Goal: Communication & Community: Answer question/provide support

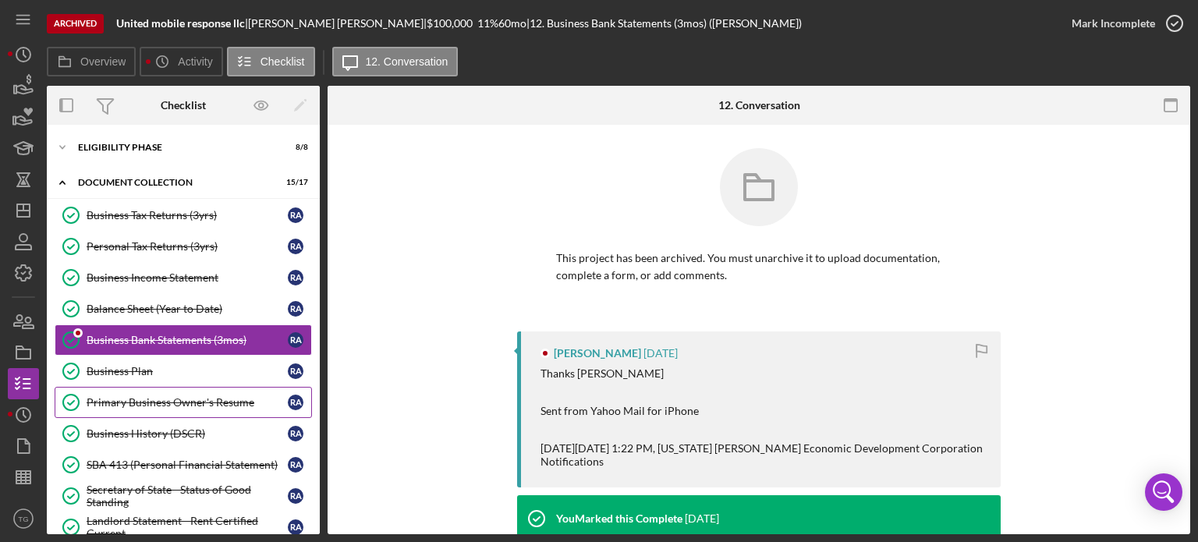
scroll to position [8, 0]
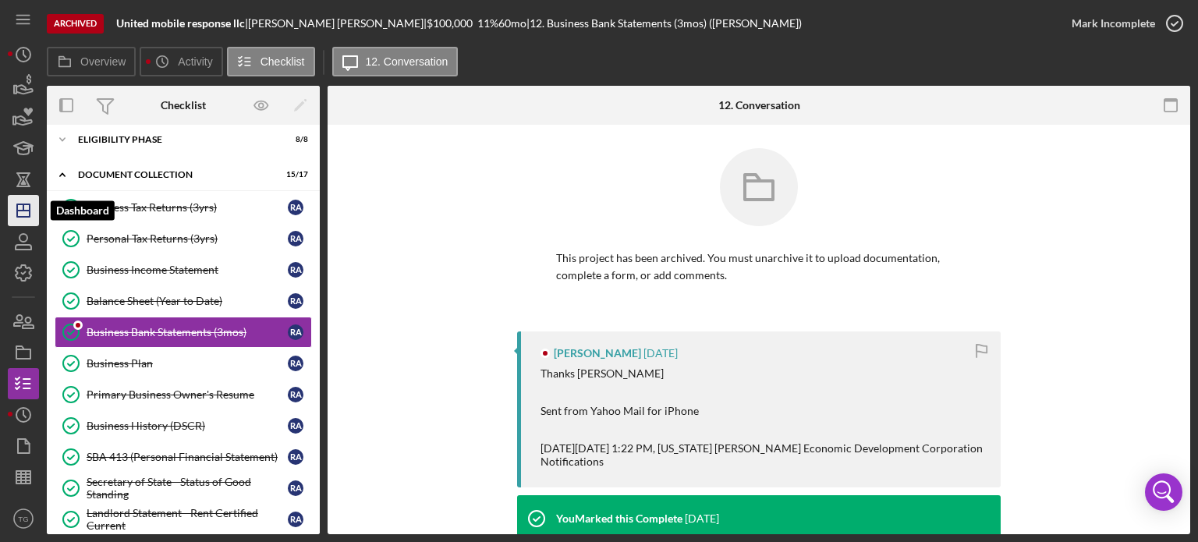
click at [22, 207] on icon "Icon/Dashboard" at bounding box center [23, 210] width 39 height 39
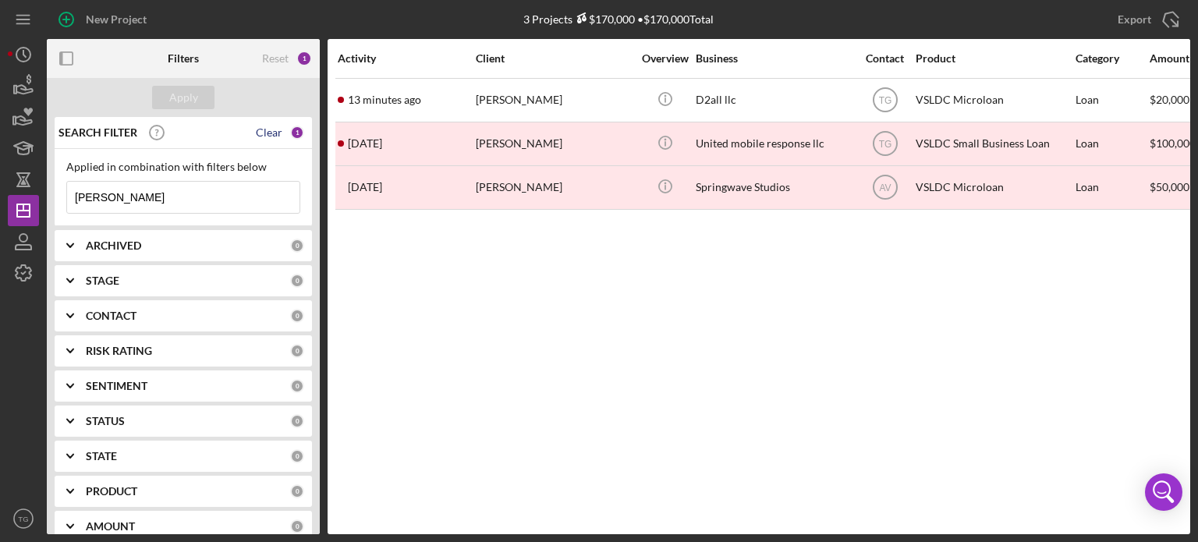
click at [259, 131] on div "Clear" at bounding box center [269, 132] width 27 height 12
click at [189, 99] on div "Apply" at bounding box center [183, 97] width 29 height 23
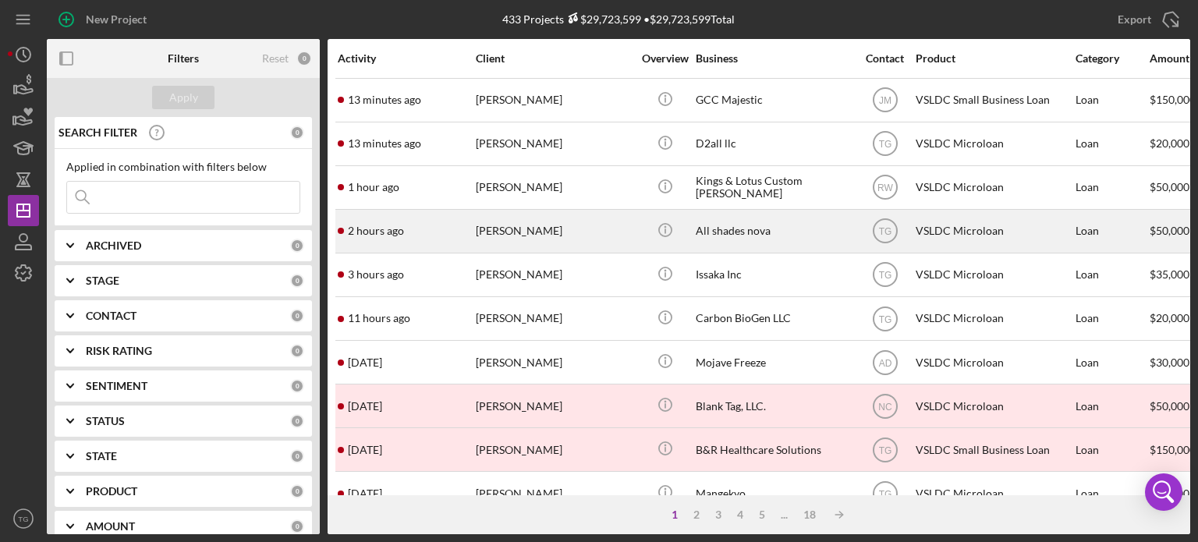
click at [533, 220] on div "[PERSON_NAME]" at bounding box center [554, 231] width 156 height 41
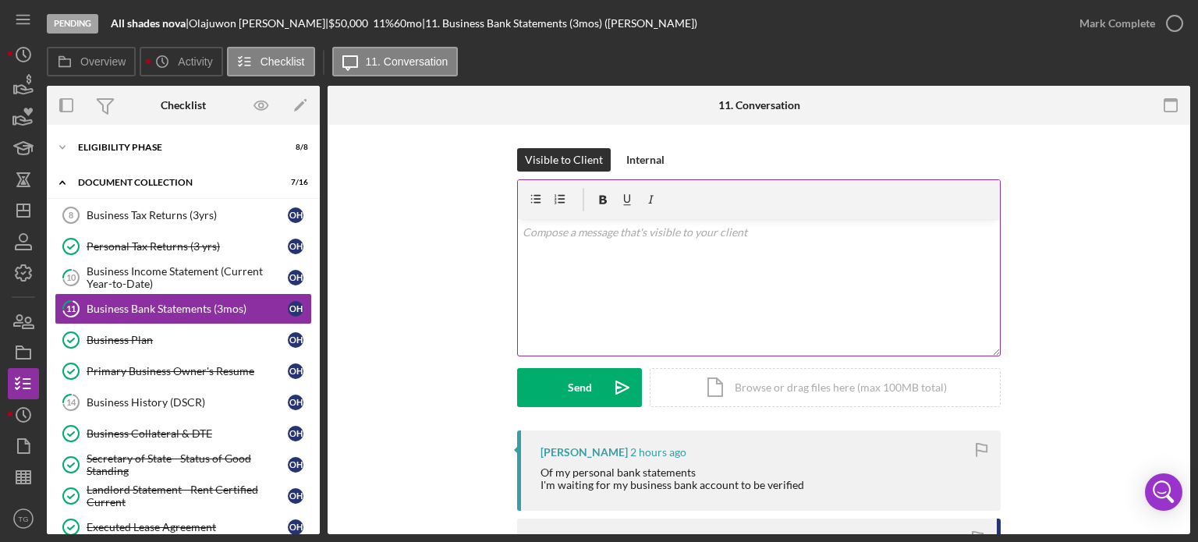
click at [576, 240] on p at bounding box center [759, 232] width 473 height 17
click at [664, 231] on p "When you say "verified"" at bounding box center [759, 232] width 473 height 17
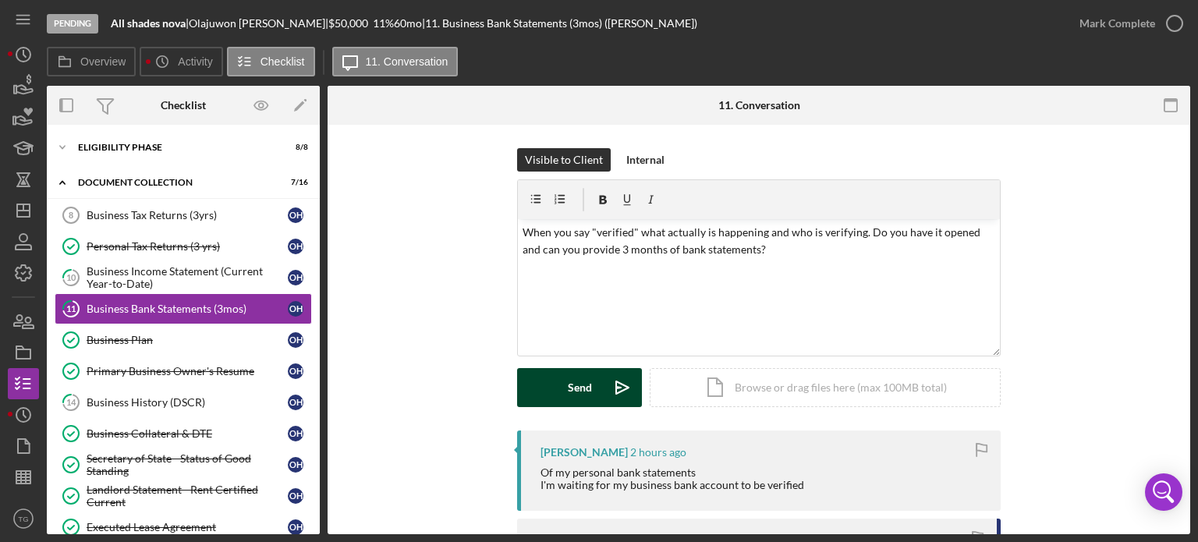
click at [562, 383] on button "Send Icon/icon-invite-send" at bounding box center [579, 387] width 125 height 39
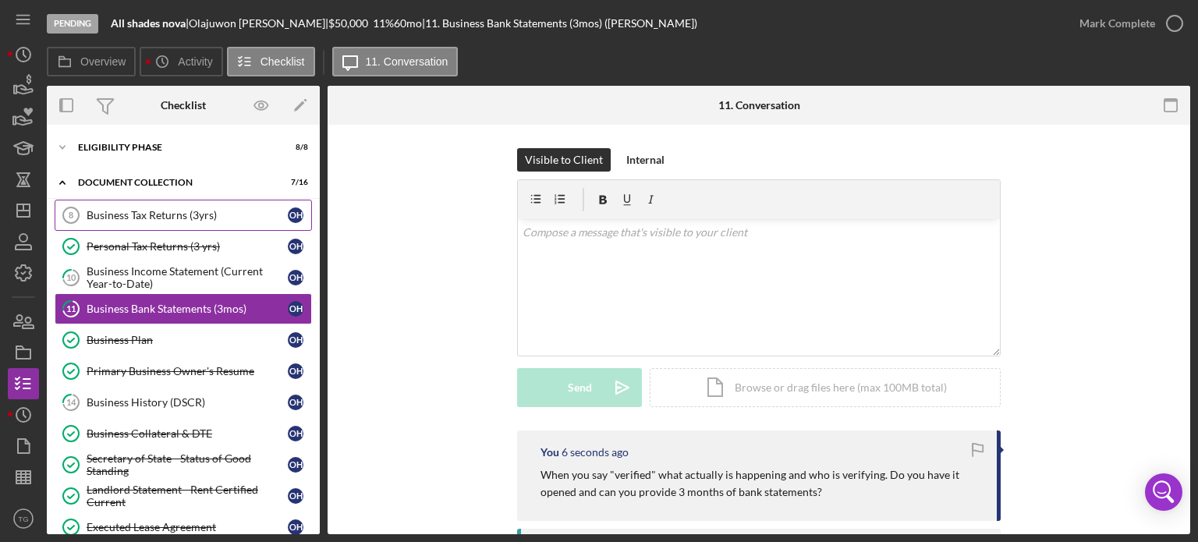
click at [190, 219] on div "Business Tax Returns (3yrs)" at bounding box center [187, 215] width 201 height 12
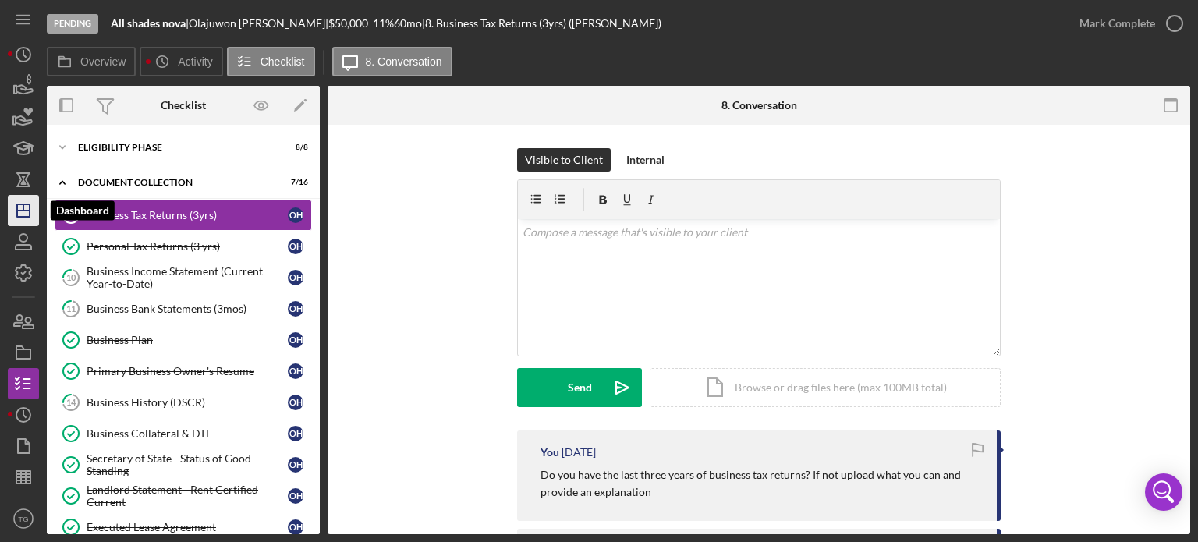
click at [17, 205] on polygon "button" at bounding box center [23, 210] width 12 height 12
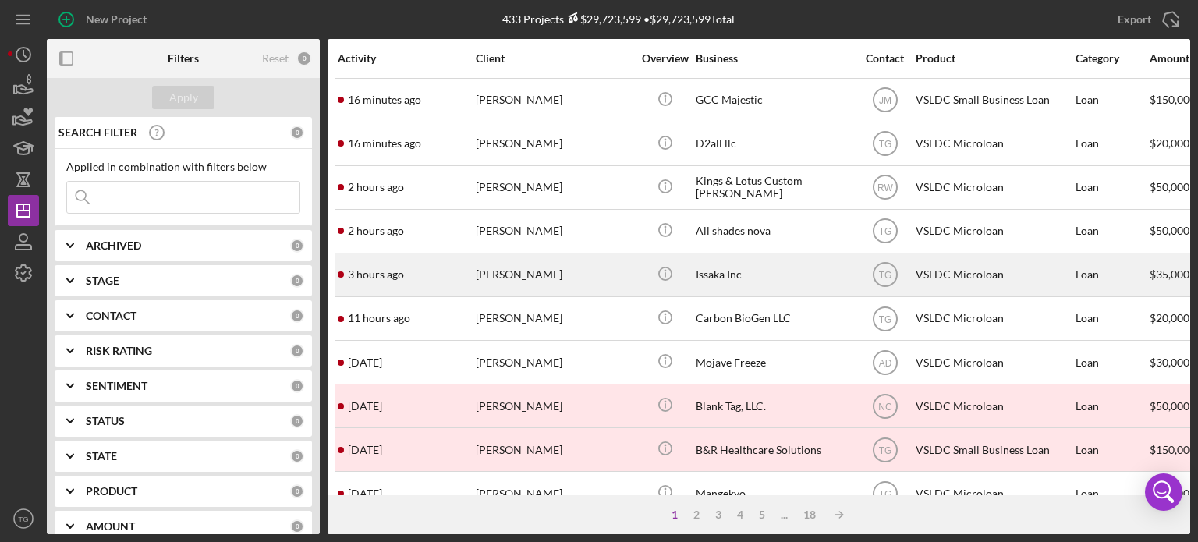
click at [537, 271] on div "[PERSON_NAME]" at bounding box center [554, 274] width 156 height 41
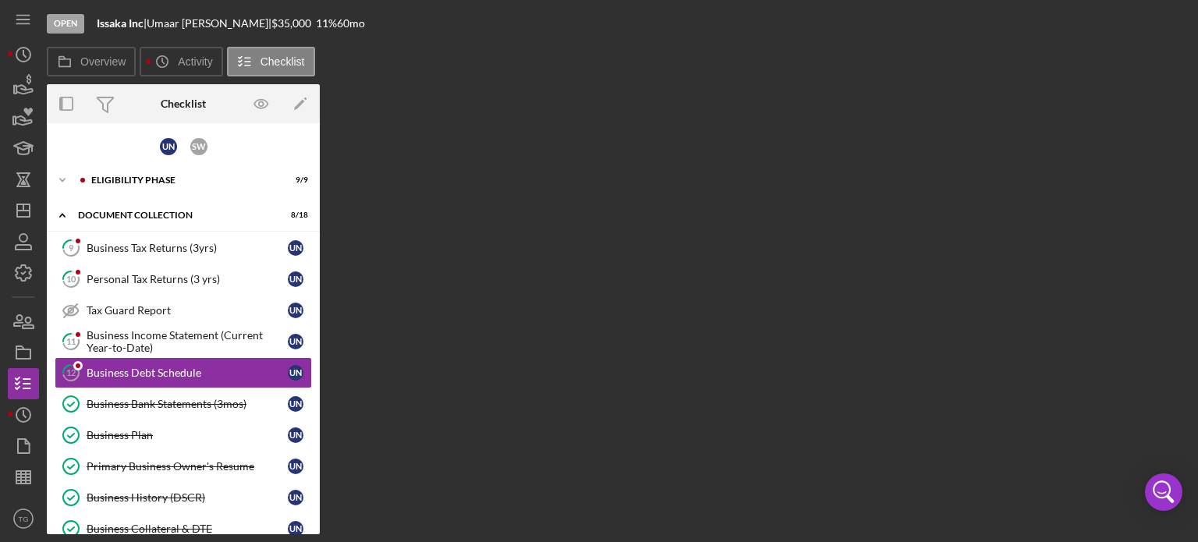
scroll to position [41, 0]
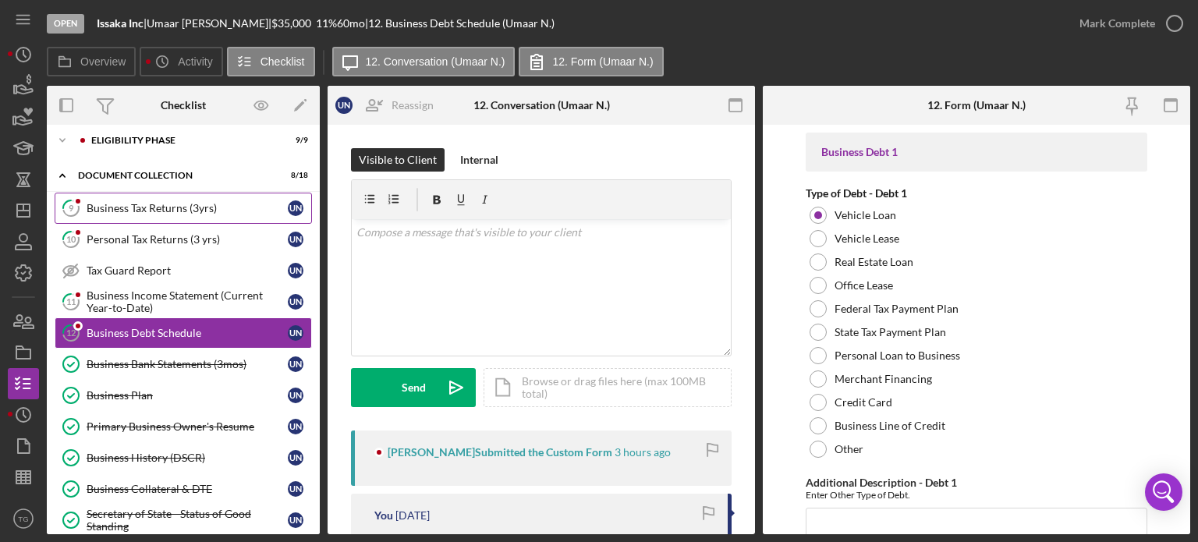
click at [134, 207] on div "Business Tax Returns (3yrs)" at bounding box center [187, 208] width 201 height 12
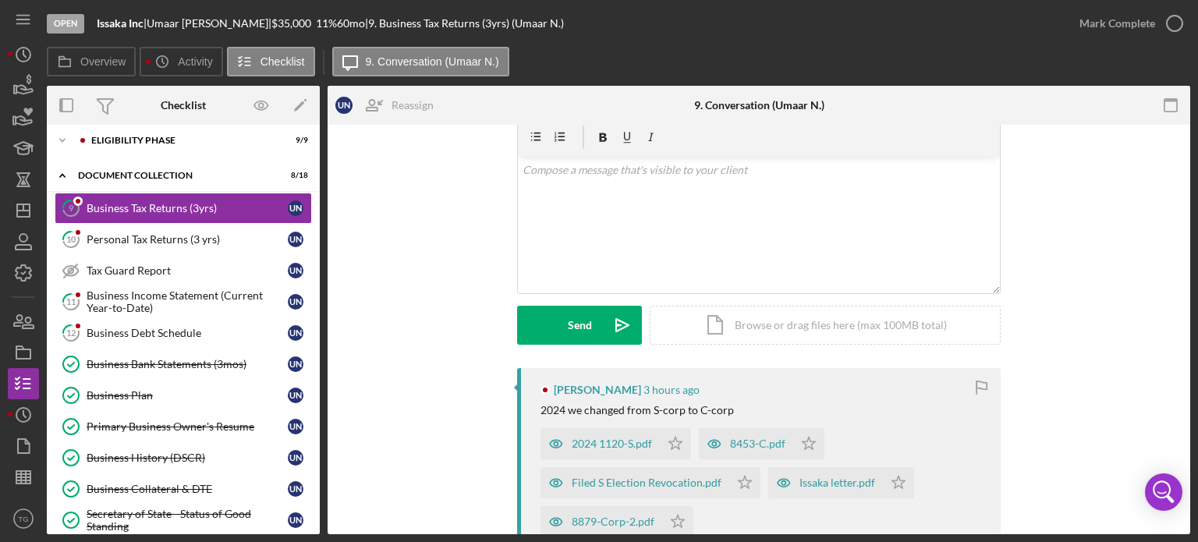
scroll to position [156, 0]
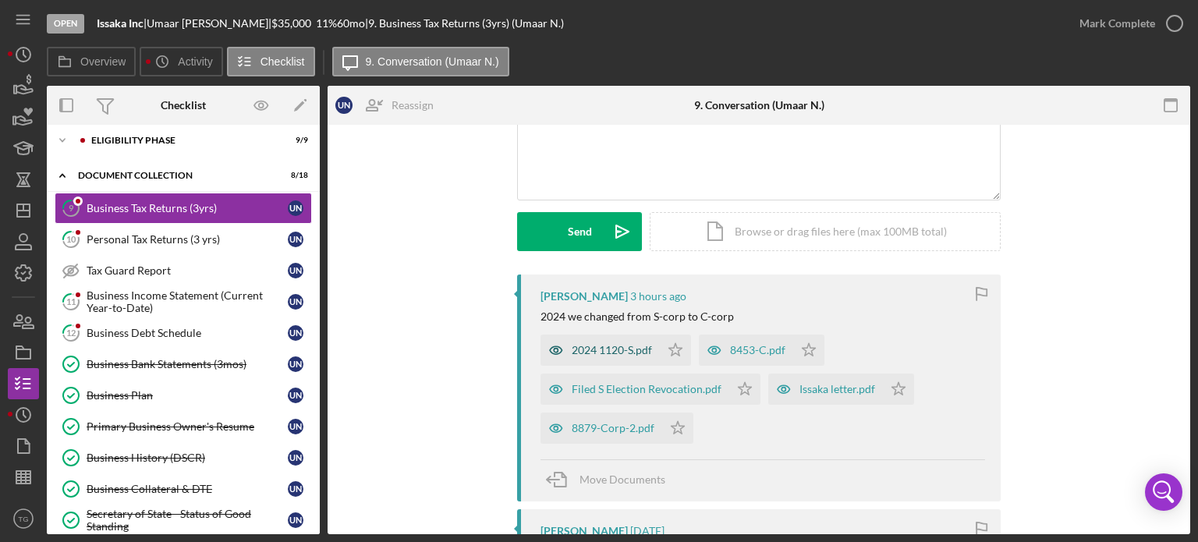
click at [606, 352] on div "2024 1120-S.pdf" at bounding box center [612, 350] width 80 height 12
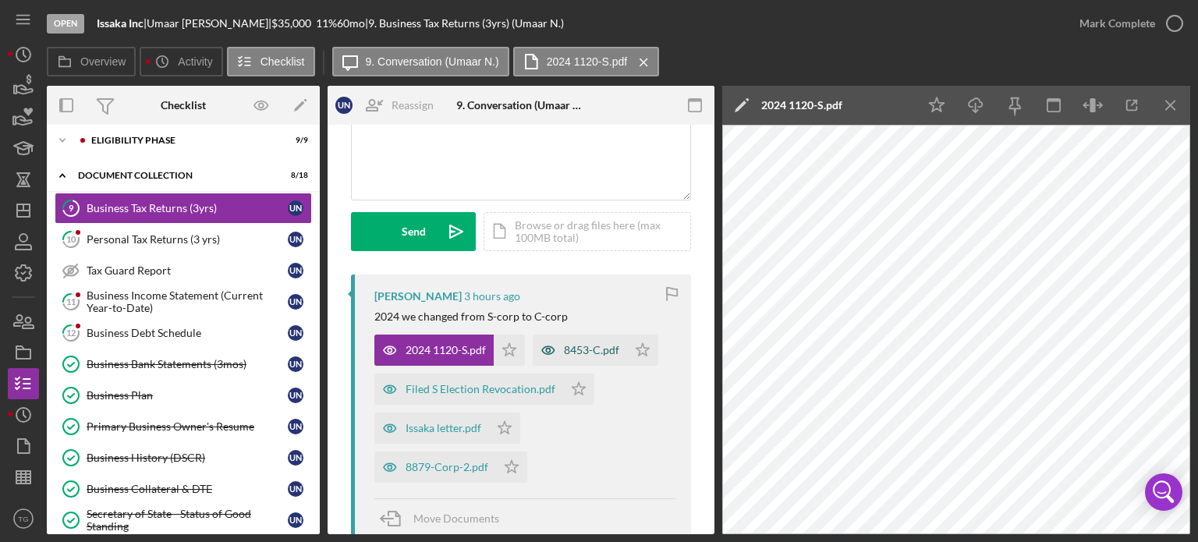
click at [563, 341] on icon "button" at bounding box center [548, 350] width 31 height 31
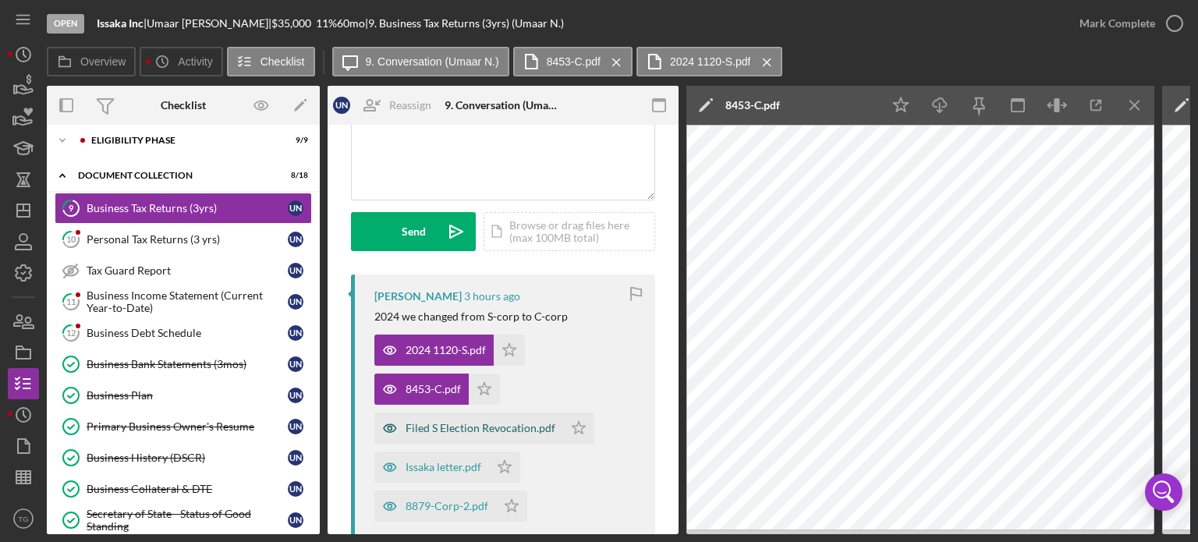
click at [463, 432] on div "Filed S Election Revocation.pdf" at bounding box center [481, 428] width 150 height 12
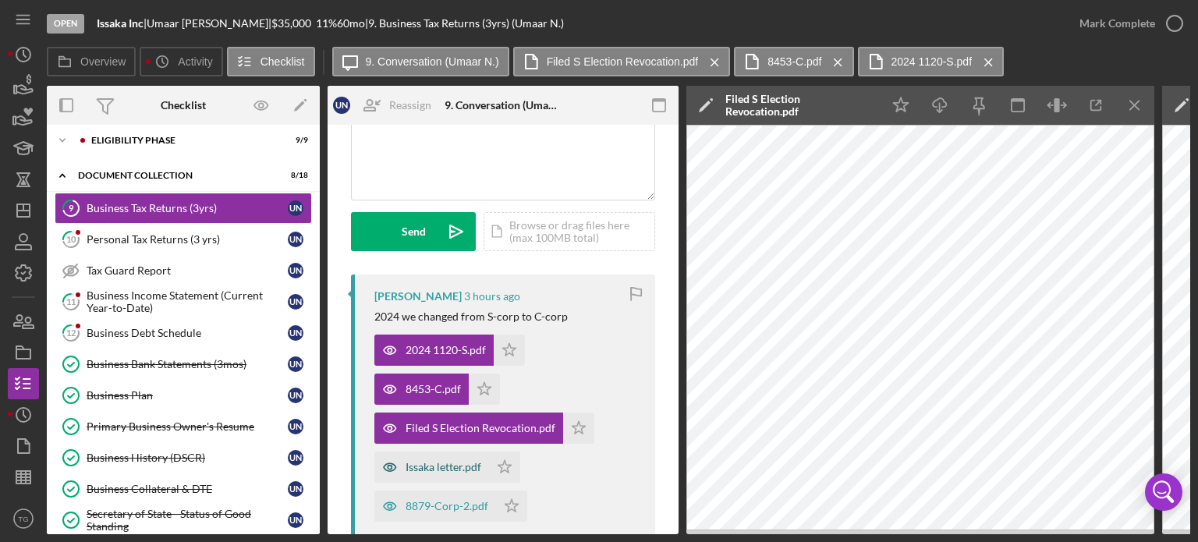
click at [466, 470] on div "Issaka letter.pdf" at bounding box center [444, 467] width 76 height 12
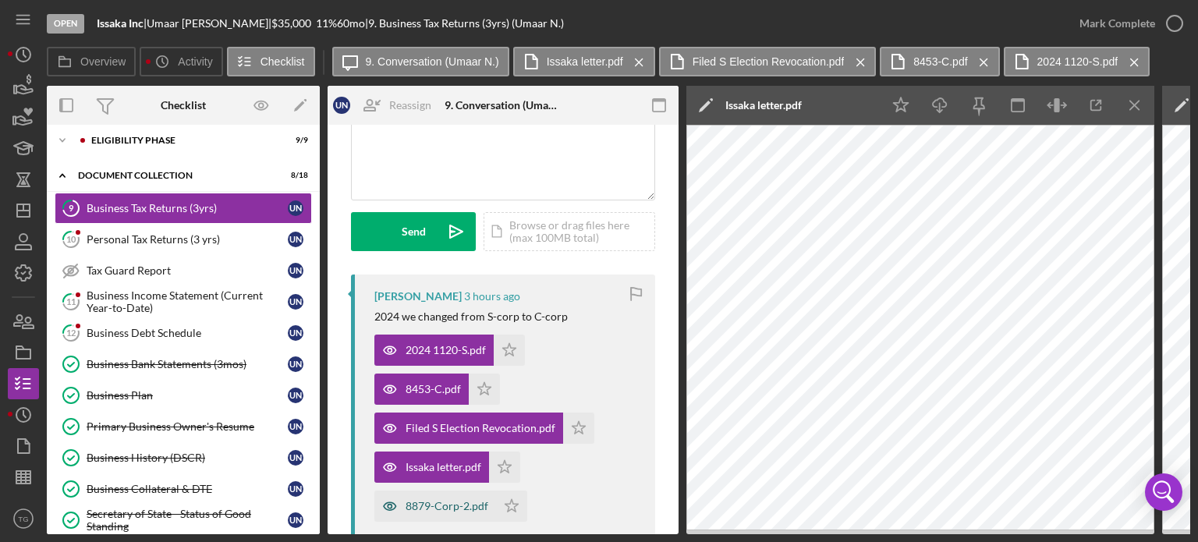
click at [432, 506] on div "8879-Corp-2.pdf" at bounding box center [447, 506] width 83 height 12
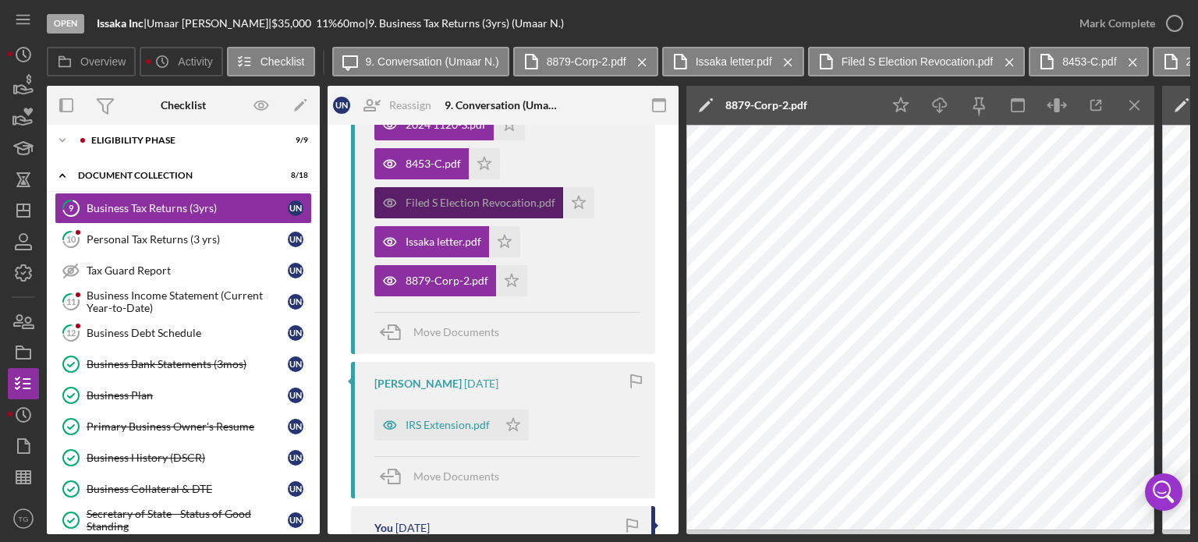
scroll to position [390, 0]
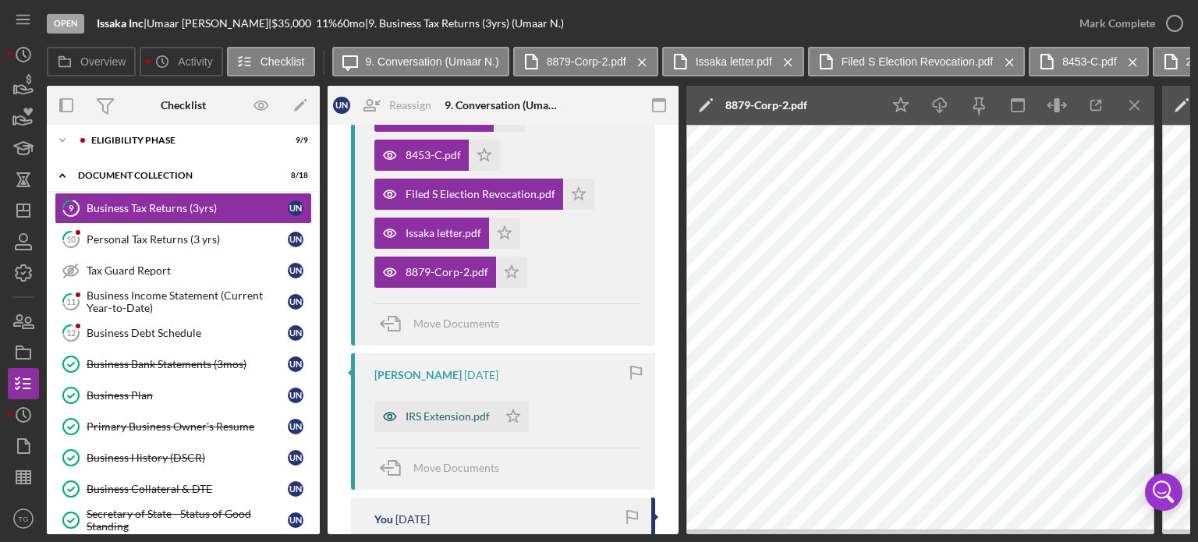
click at [465, 423] on div "IRS Extension.pdf" at bounding box center [435, 416] width 123 height 31
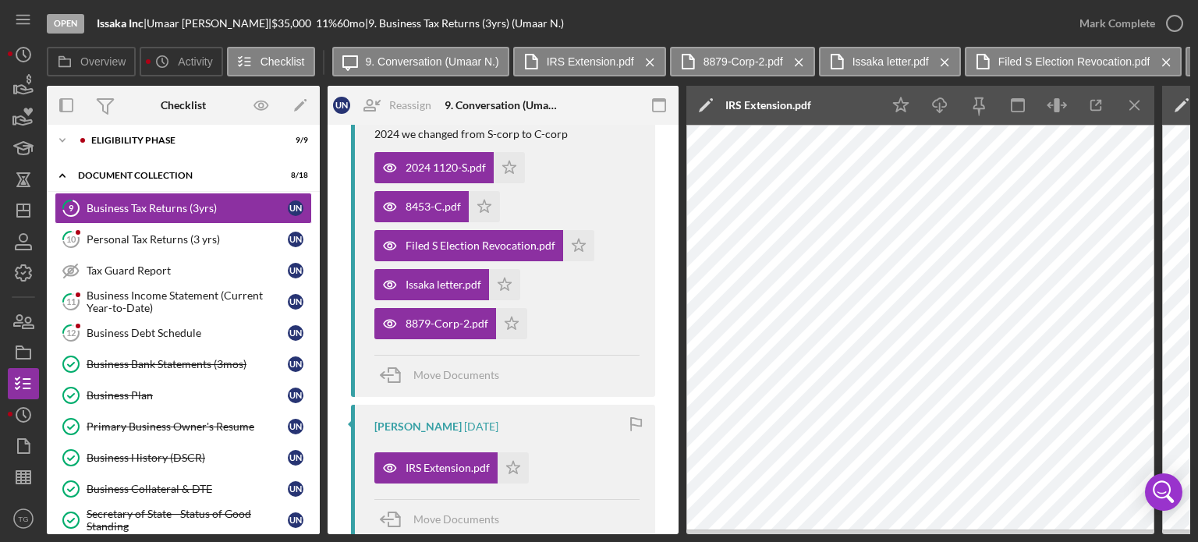
scroll to position [312, 0]
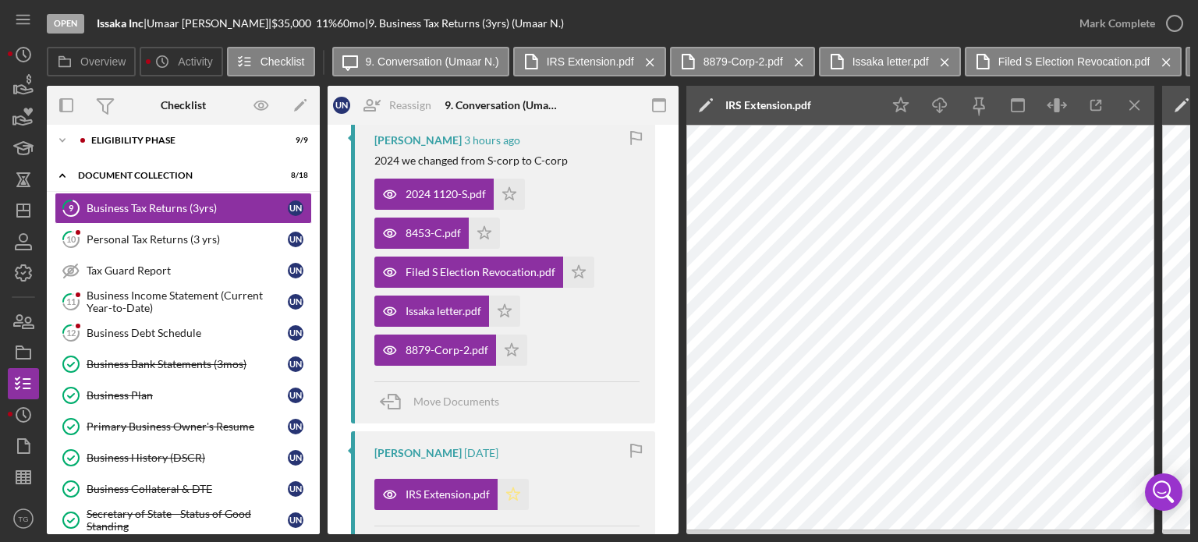
click at [519, 498] on icon "Icon/Star" at bounding box center [513, 494] width 31 height 31
click at [512, 349] on icon "Icon/Star" at bounding box center [511, 350] width 31 height 31
click at [505, 302] on icon "Icon/Star" at bounding box center [504, 311] width 31 height 31
click at [572, 264] on icon "Icon/Star" at bounding box center [578, 272] width 31 height 31
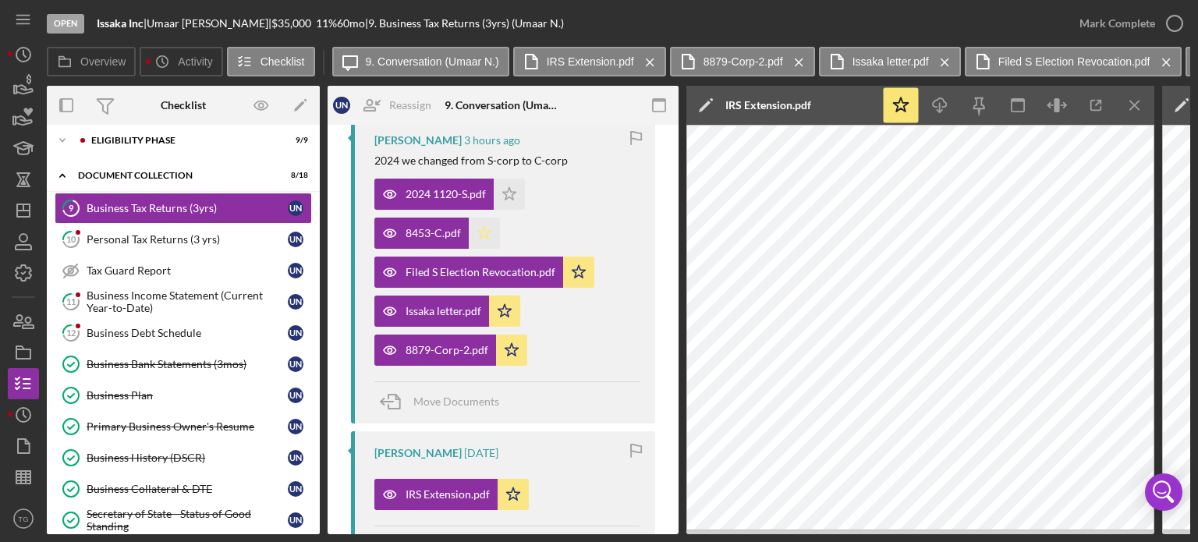
click at [478, 229] on icon "Icon/Star" at bounding box center [484, 233] width 31 height 31
click at [509, 202] on icon "Icon/Star" at bounding box center [509, 194] width 31 height 31
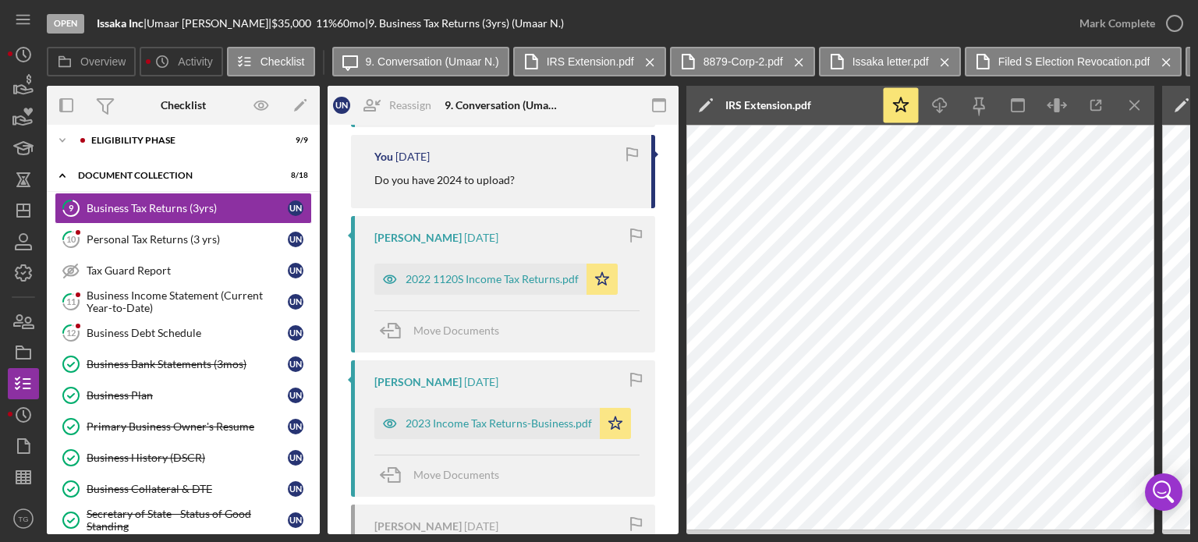
scroll to position [780, 0]
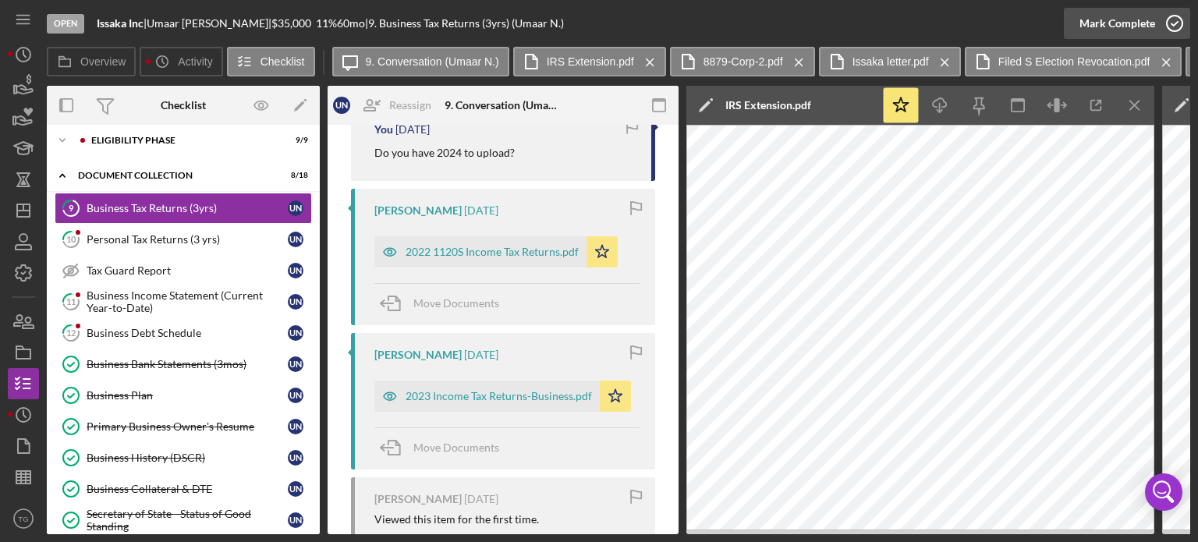
click at [1176, 23] on icon "button" at bounding box center [1174, 23] width 39 height 39
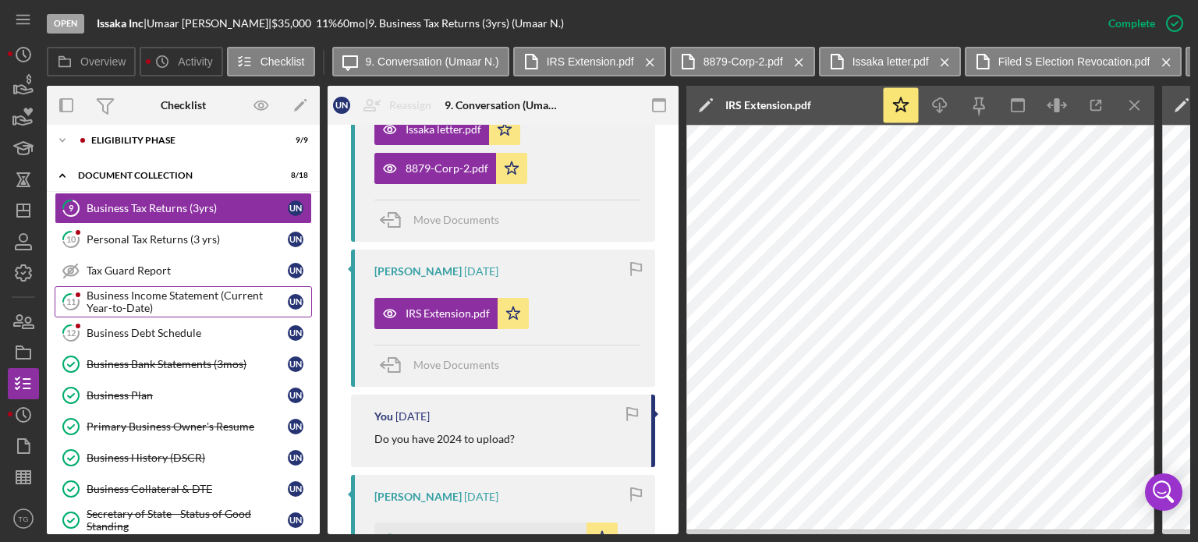
scroll to position [1066, 0]
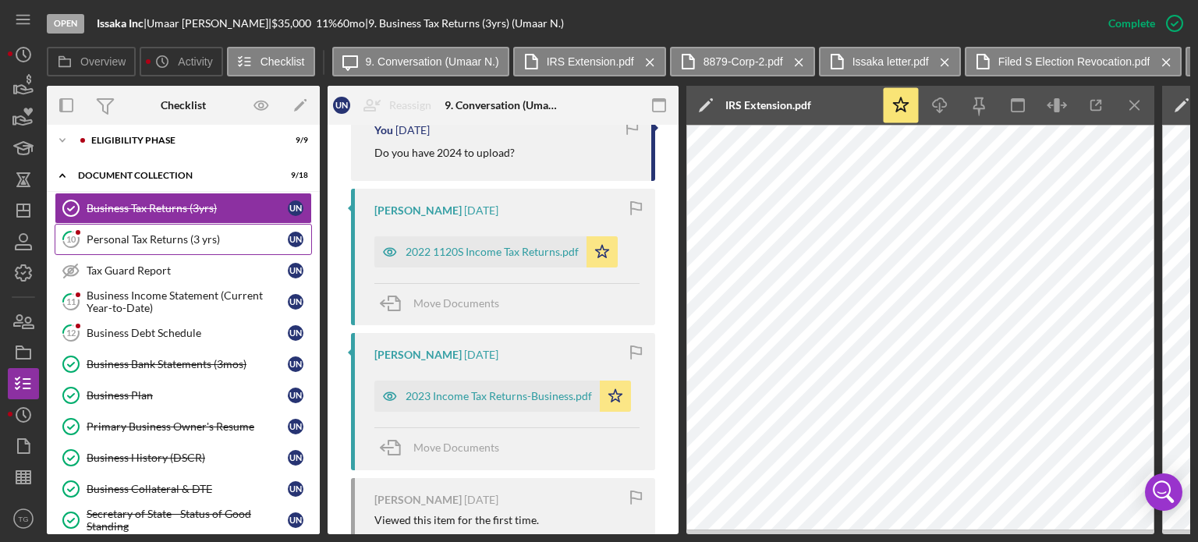
click at [136, 245] on link "10 Personal Tax Returns (3 yrs) U N" at bounding box center [183, 239] width 257 height 31
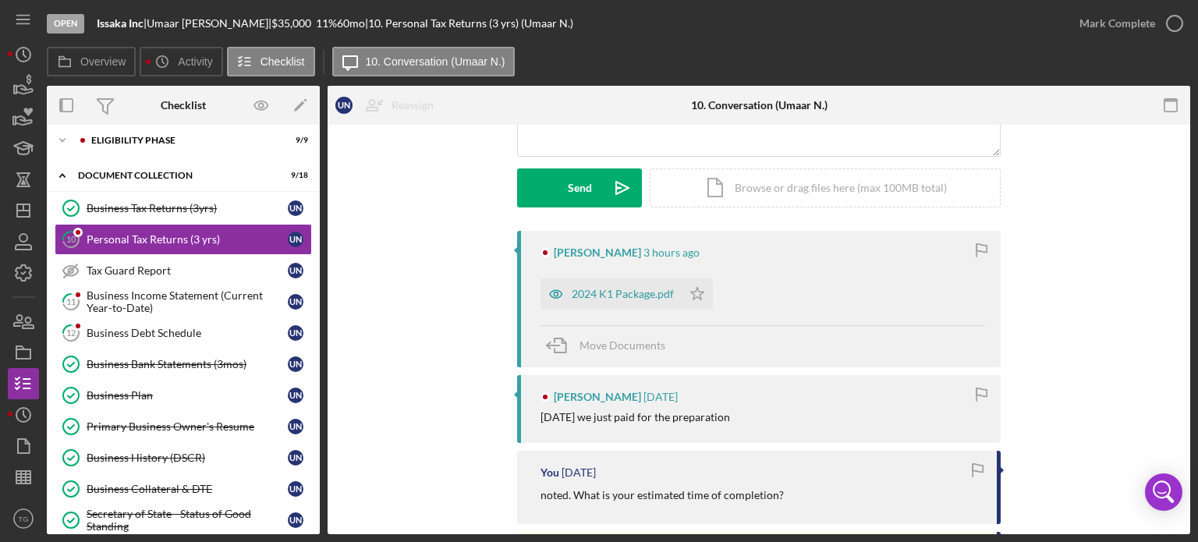
scroll to position [234, 0]
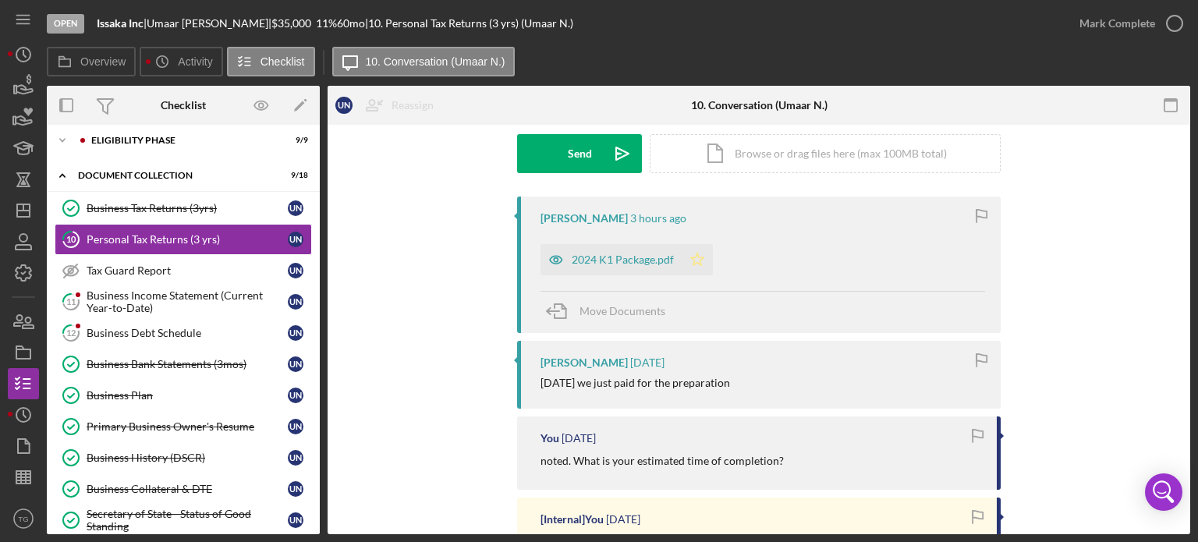
click at [696, 264] on icon "Icon/Star" at bounding box center [697, 259] width 31 height 31
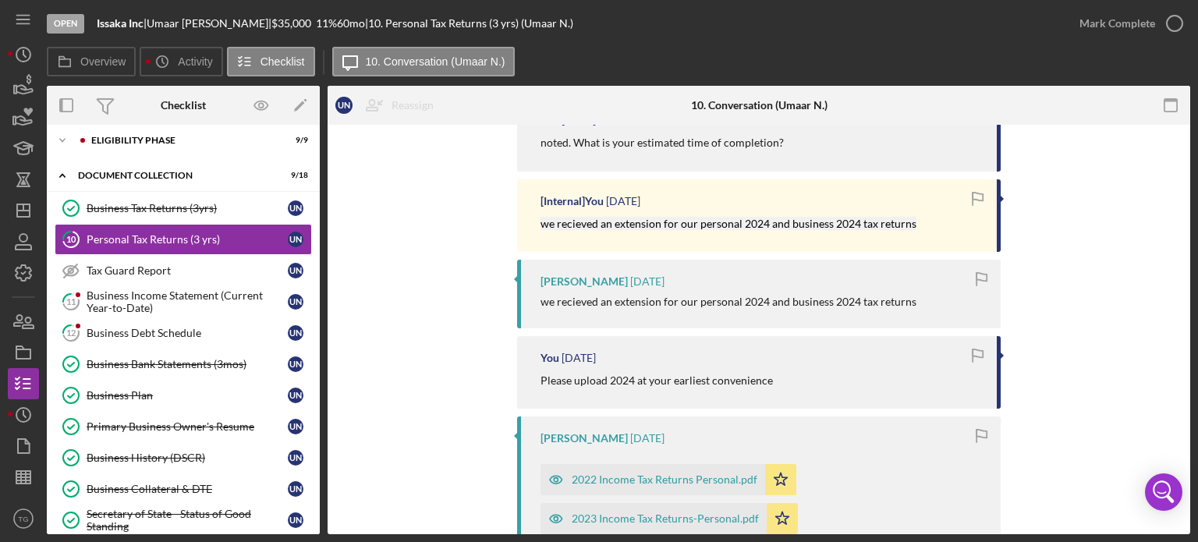
scroll to position [702, 0]
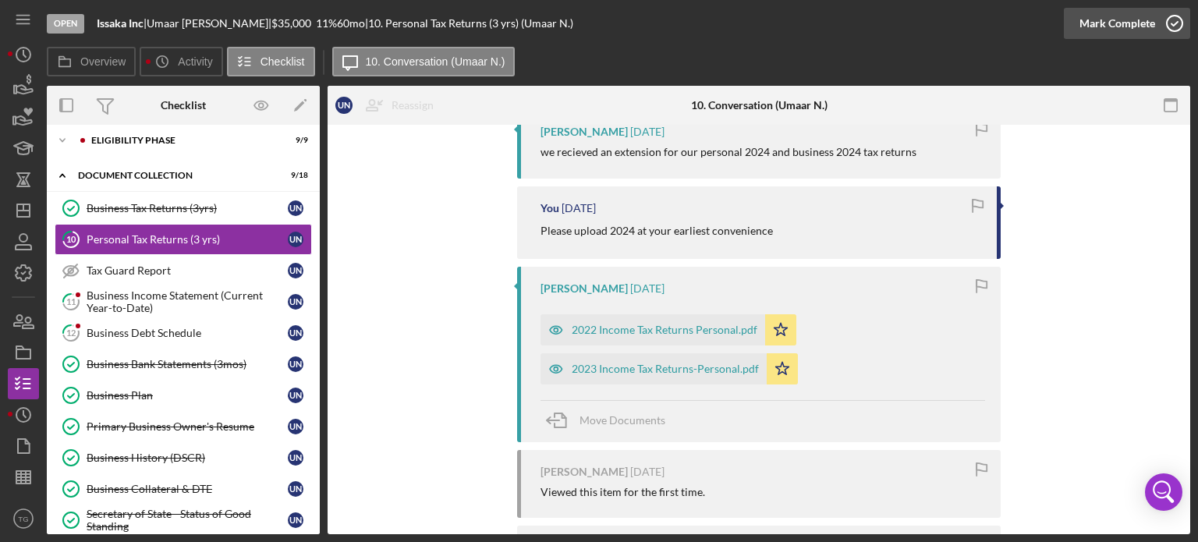
click at [1179, 22] on icon "button" at bounding box center [1174, 23] width 39 height 39
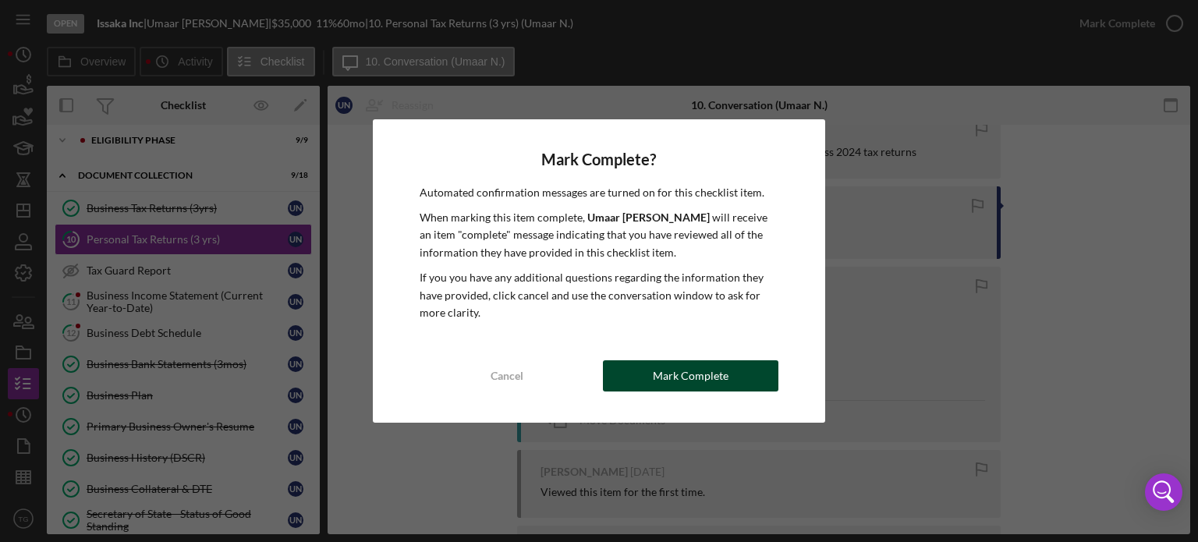
click at [677, 385] on div "Mark Complete" at bounding box center [691, 375] width 76 height 31
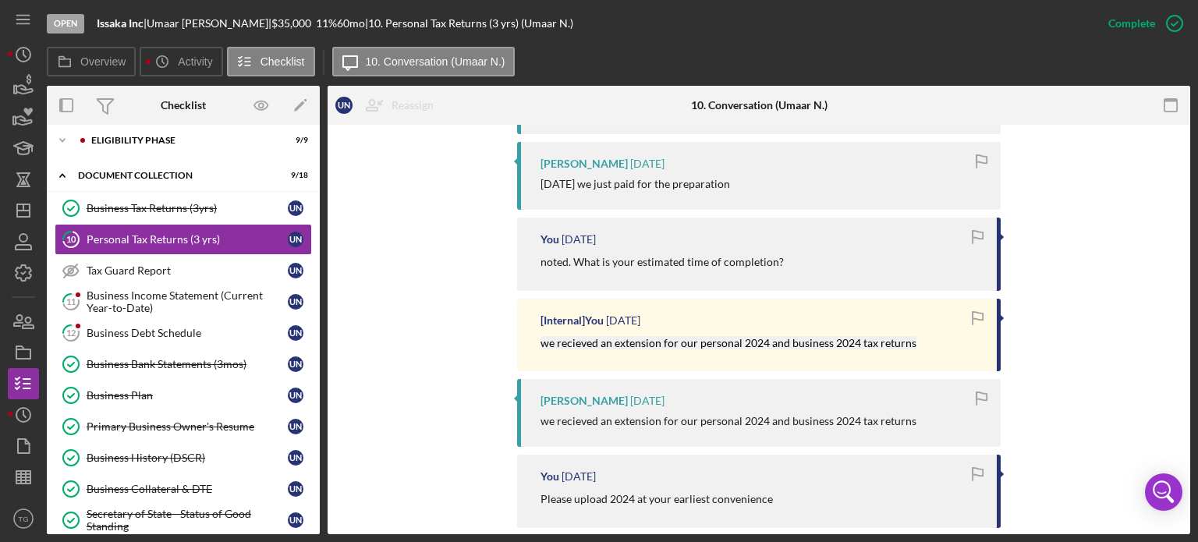
scroll to position [970, 0]
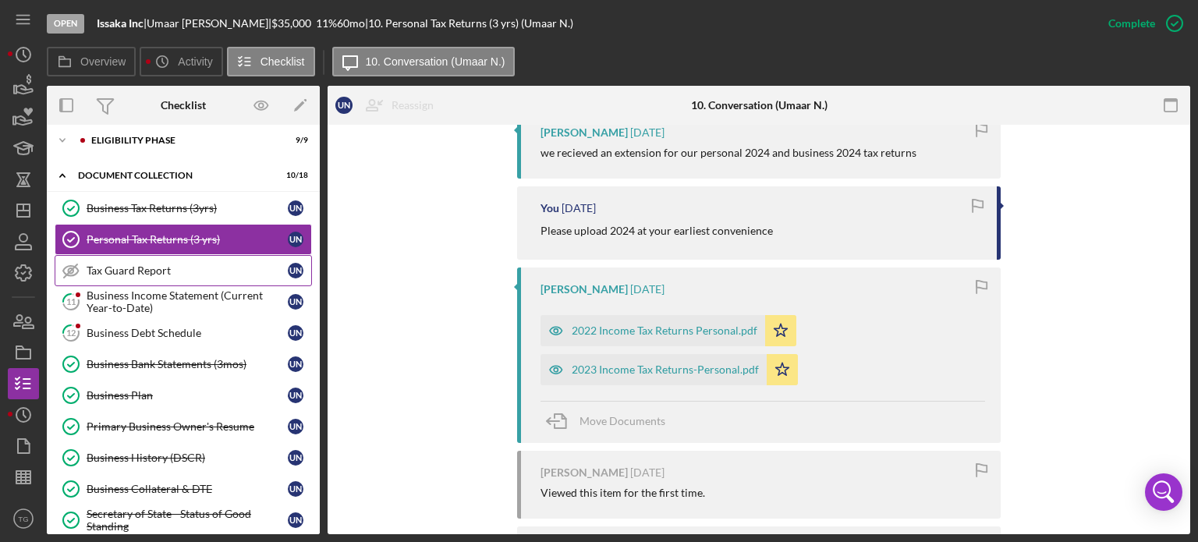
click at [126, 274] on div "Tax Guard Report" at bounding box center [187, 270] width 201 height 12
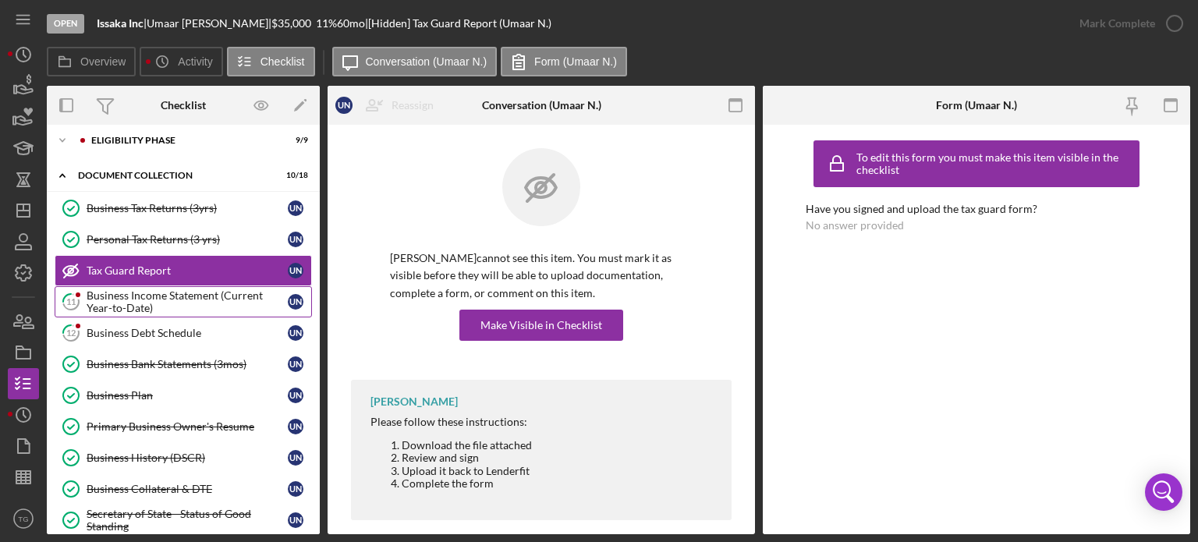
click at [144, 299] on div "Business Income Statement (Current Year-to-Date)" at bounding box center [187, 301] width 201 height 25
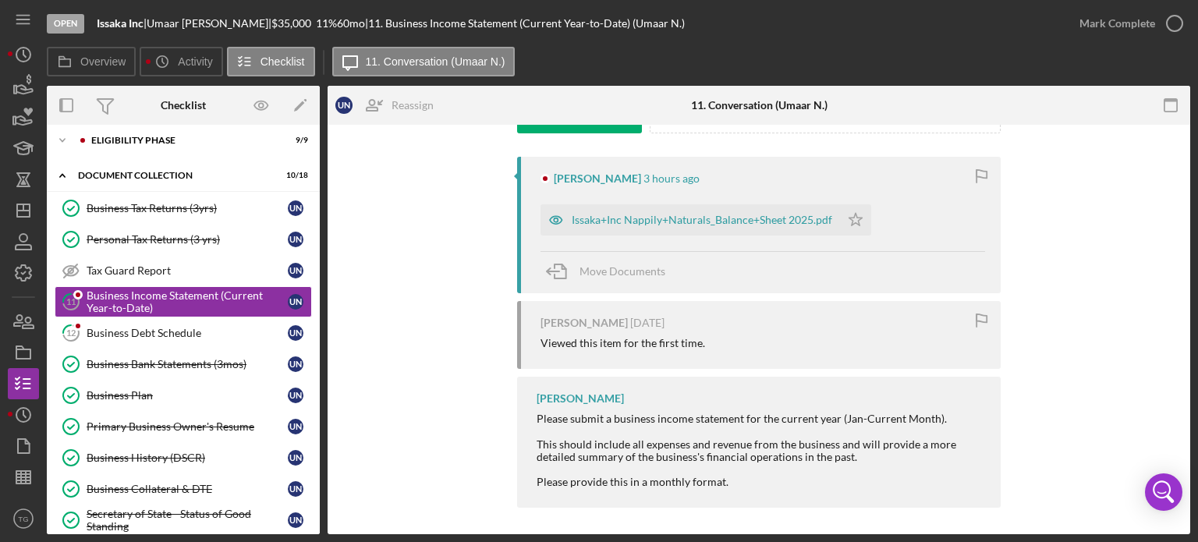
scroll to position [278, 0]
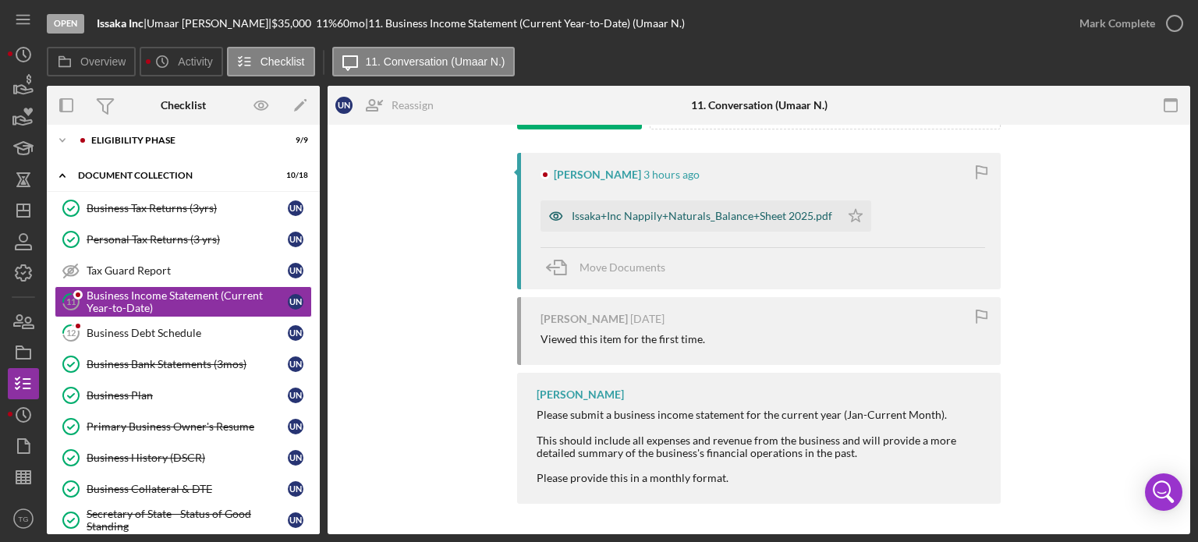
click at [649, 211] on div "Issaka+Inc Nappily+Naturals_Balance+Sheet 2025.pdf" at bounding box center [702, 216] width 260 height 12
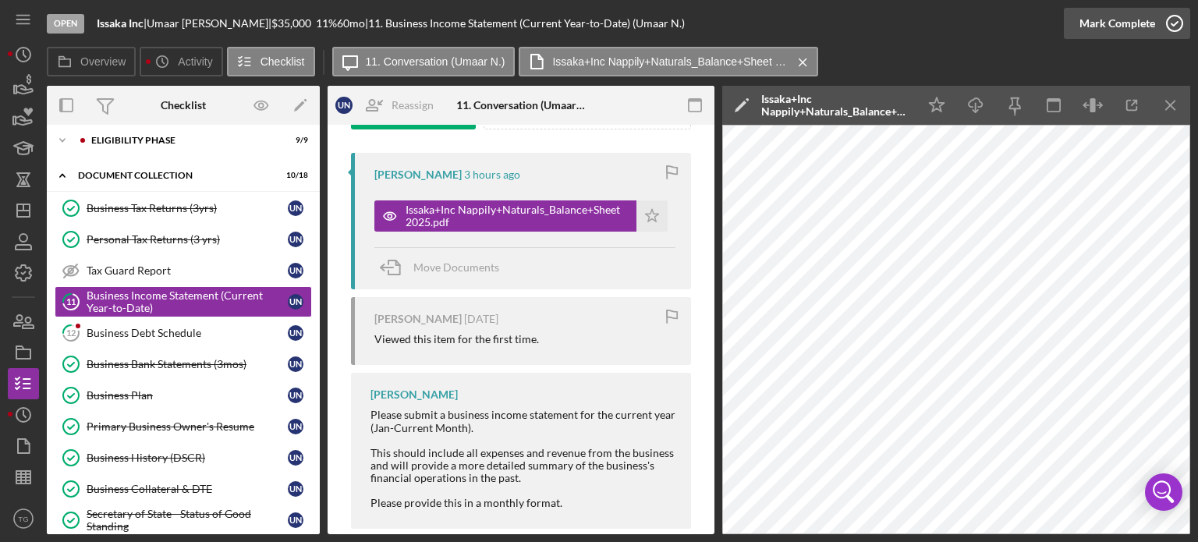
click at [1175, 24] on icon "button" at bounding box center [1174, 23] width 39 height 39
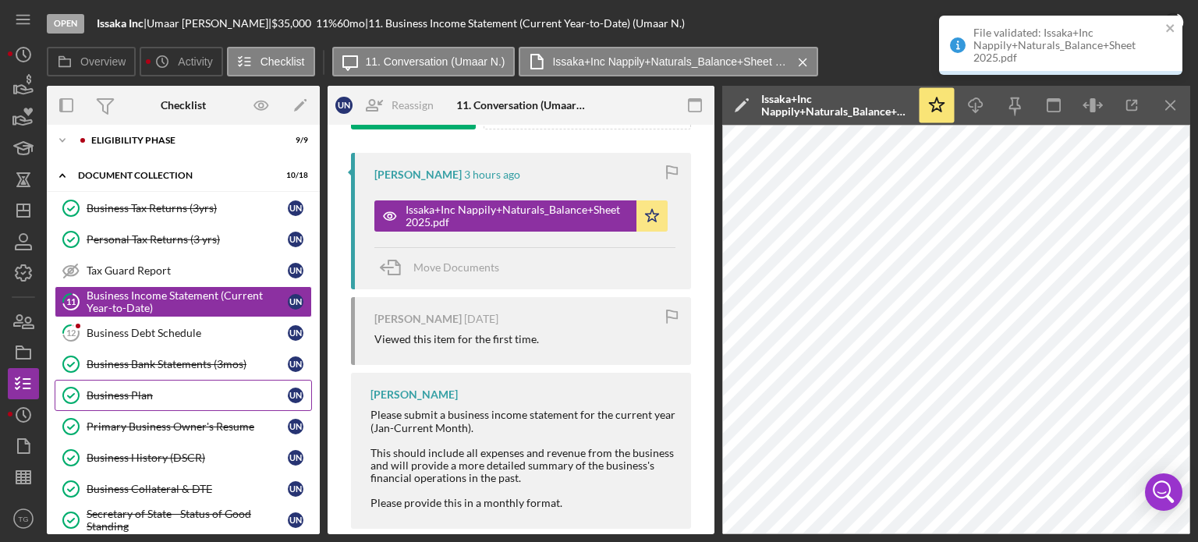
scroll to position [509, 0]
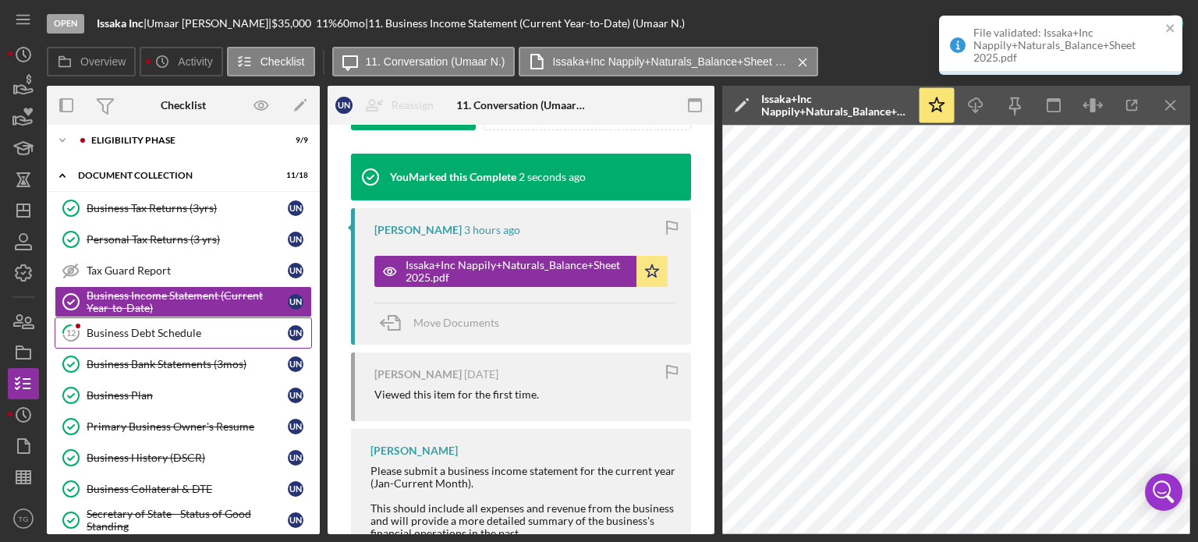
click at [129, 330] on div "Business Debt Schedule" at bounding box center [187, 333] width 201 height 12
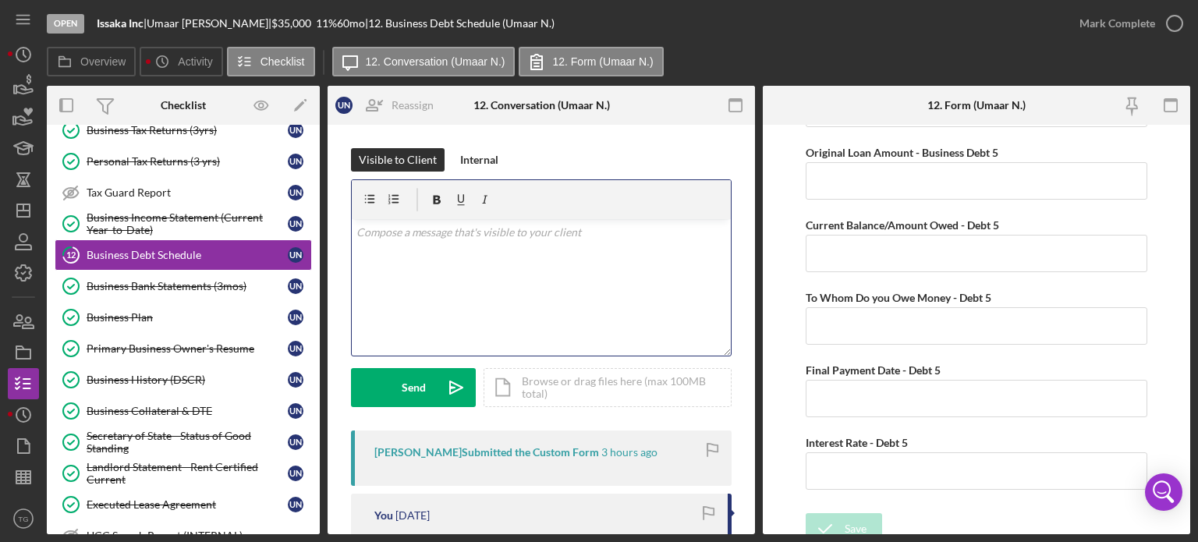
click at [388, 236] on p at bounding box center [541, 232] width 370 height 17
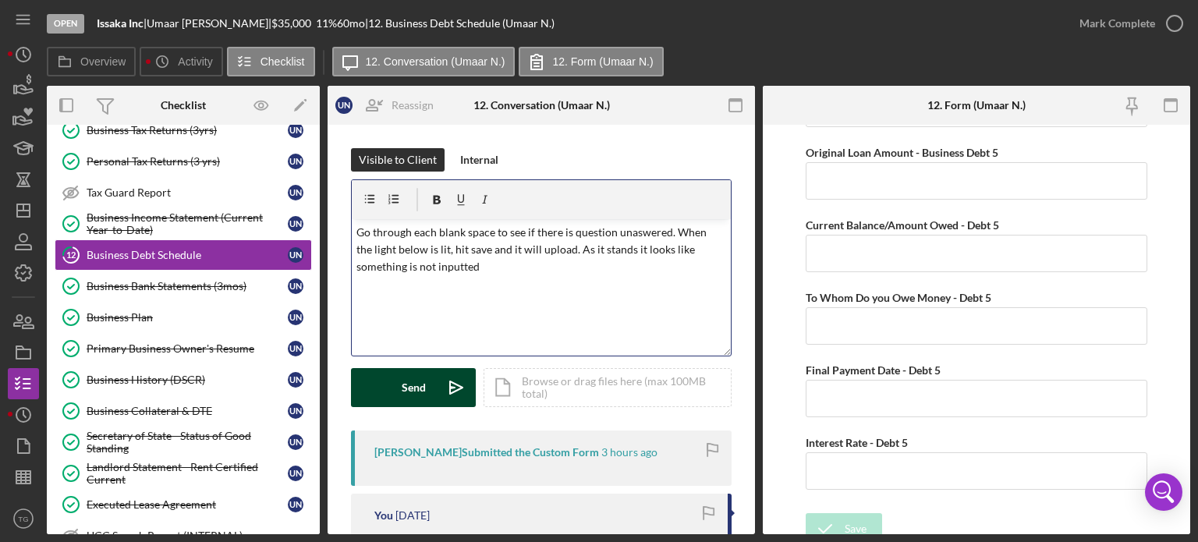
click at [379, 380] on button "Send Icon/icon-invite-send" at bounding box center [413, 387] width 125 height 39
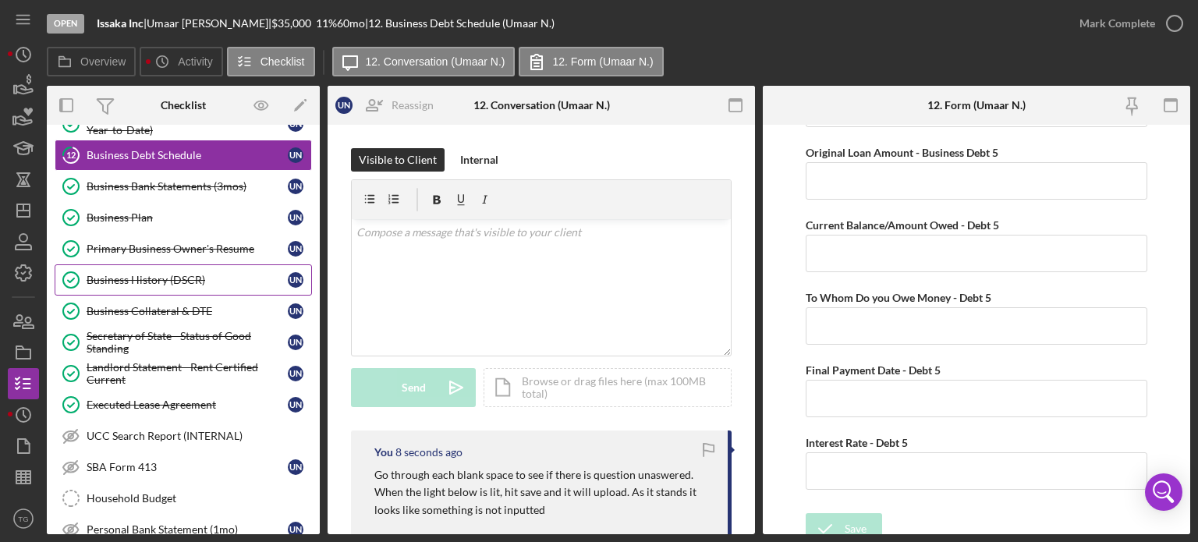
scroll to position [62, 0]
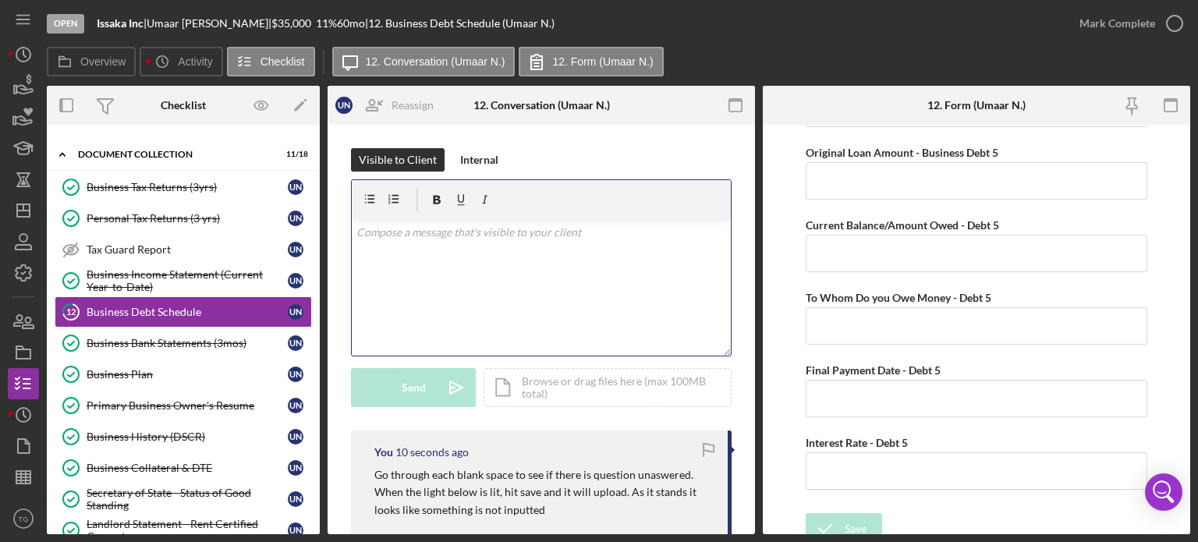
click at [432, 233] on p at bounding box center [541, 232] width 370 height 17
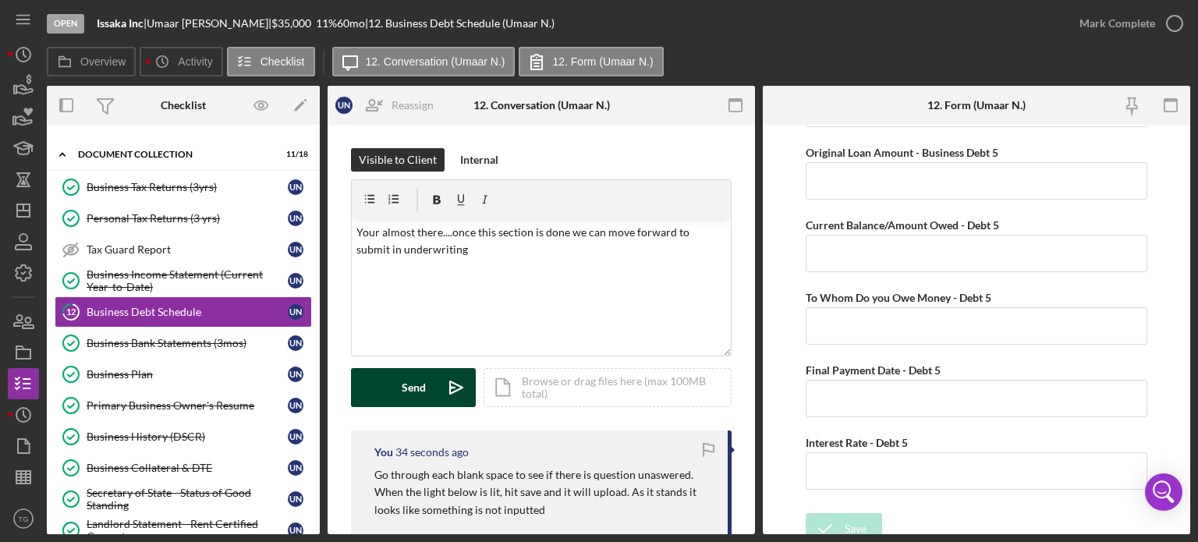
click at [421, 394] on div "Send" at bounding box center [414, 387] width 24 height 39
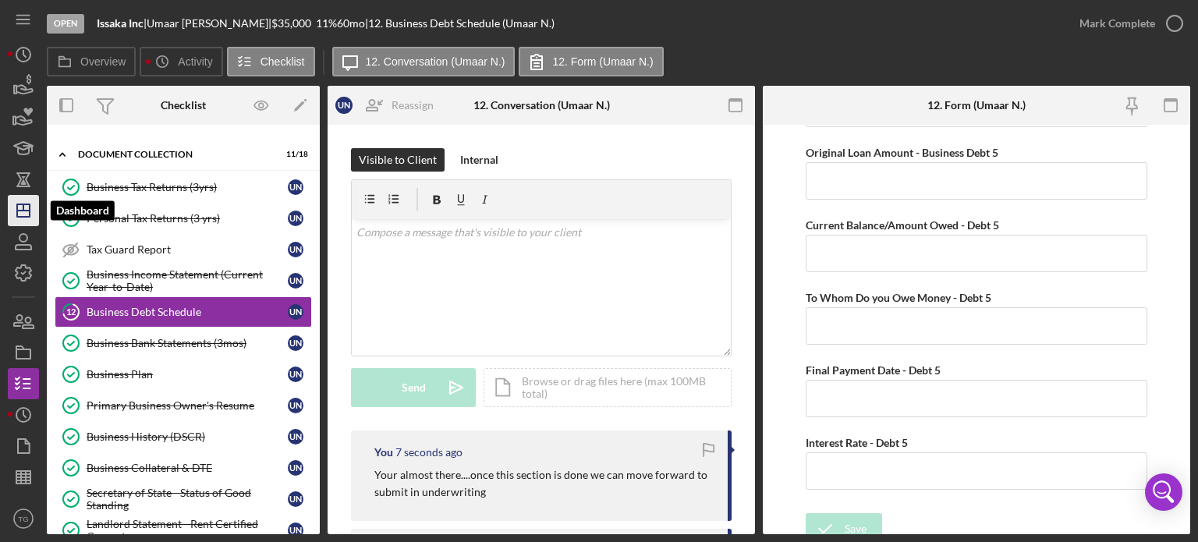
click at [18, 211] on line "button" at bounding box center [23, 211] width 12 height 0
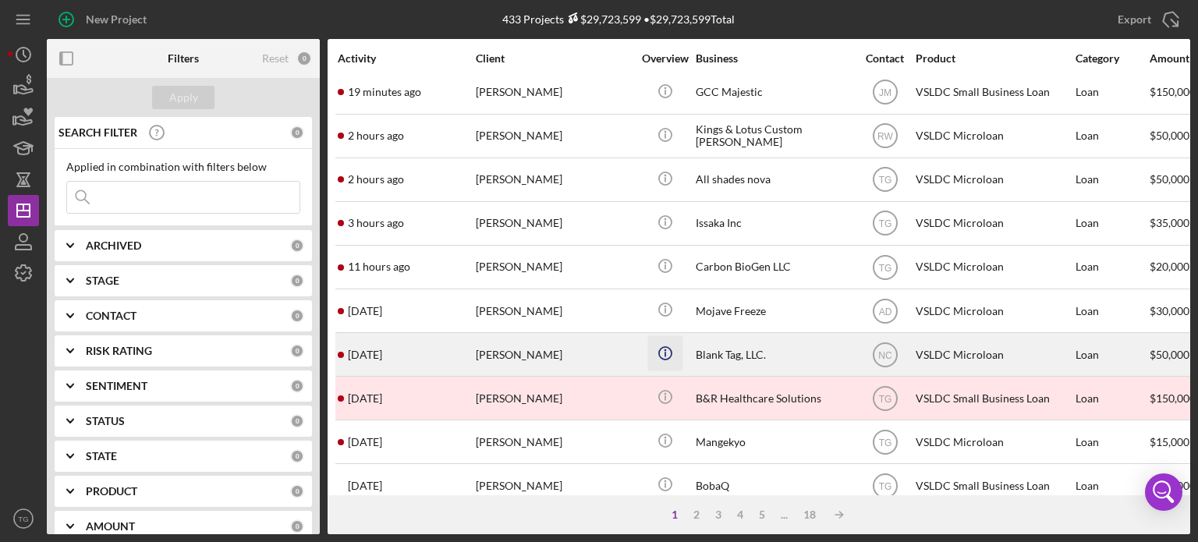
scroll to position [78, 0]
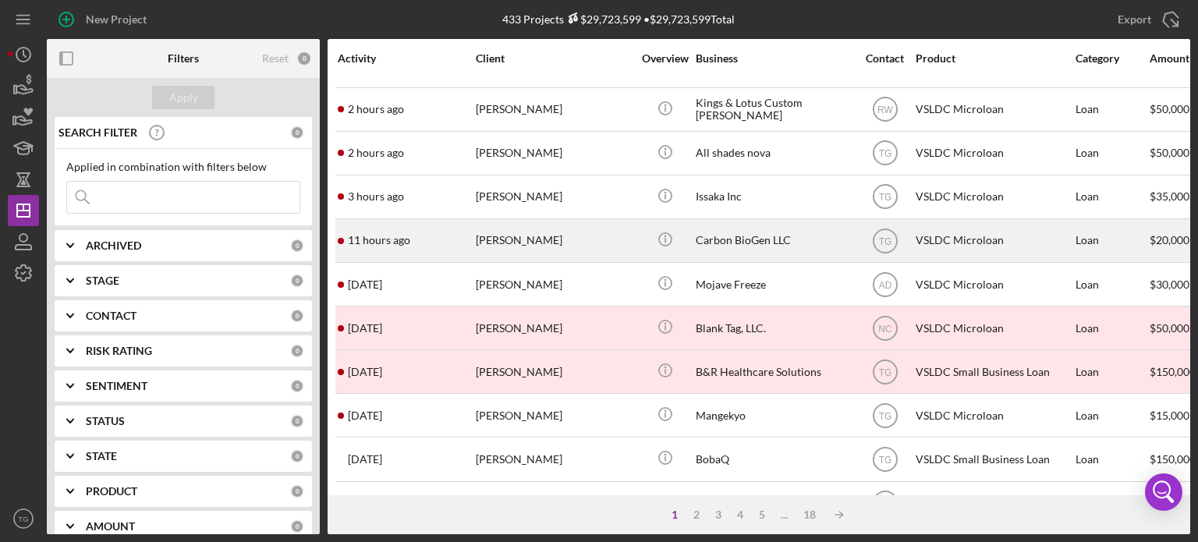
click at [524, 234] on div "[PERSON_NAME]" at bounding box center [554, 240] width 156 height 41
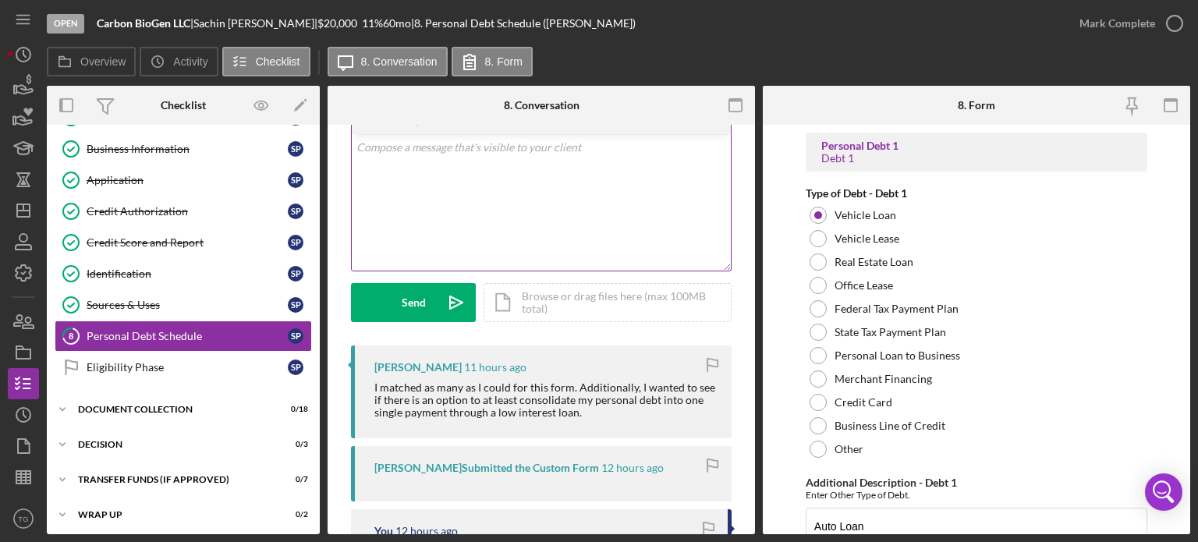
scroll to position [78, 0]
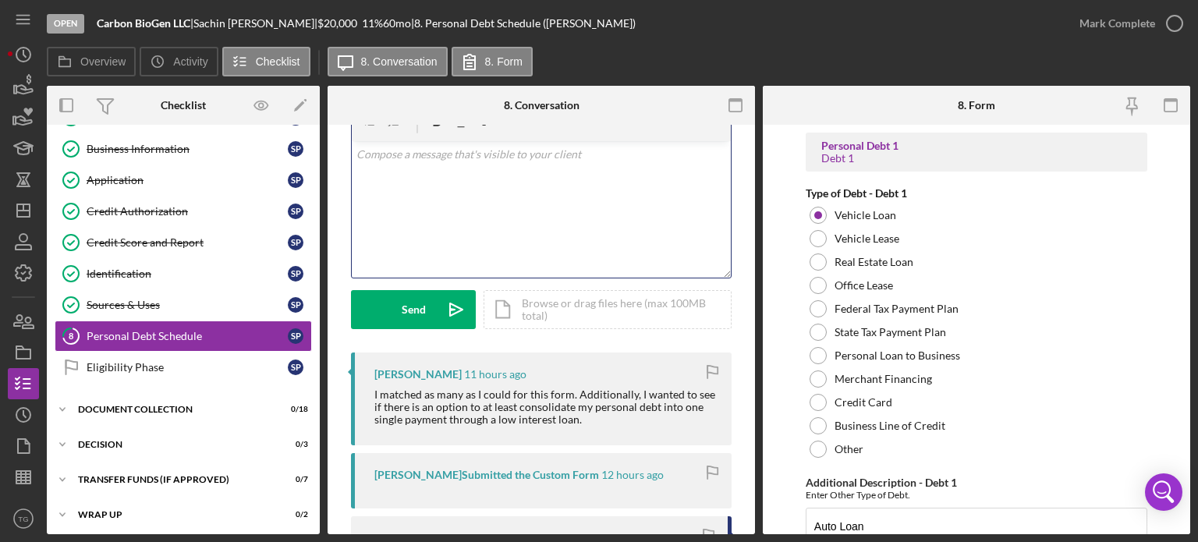
click at [406, 160] on p at bounding box center [541, 154] width 370 height 17
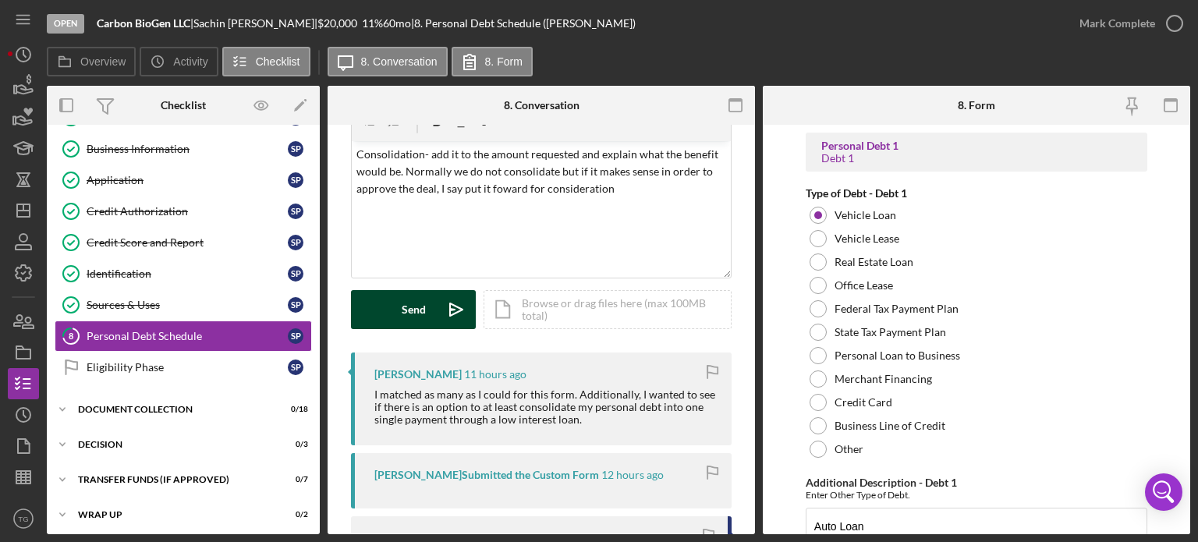
click at [395, 293] on button "Send Icon/icon-invite-send" at bounding box center [413, 309] width 125 height 39
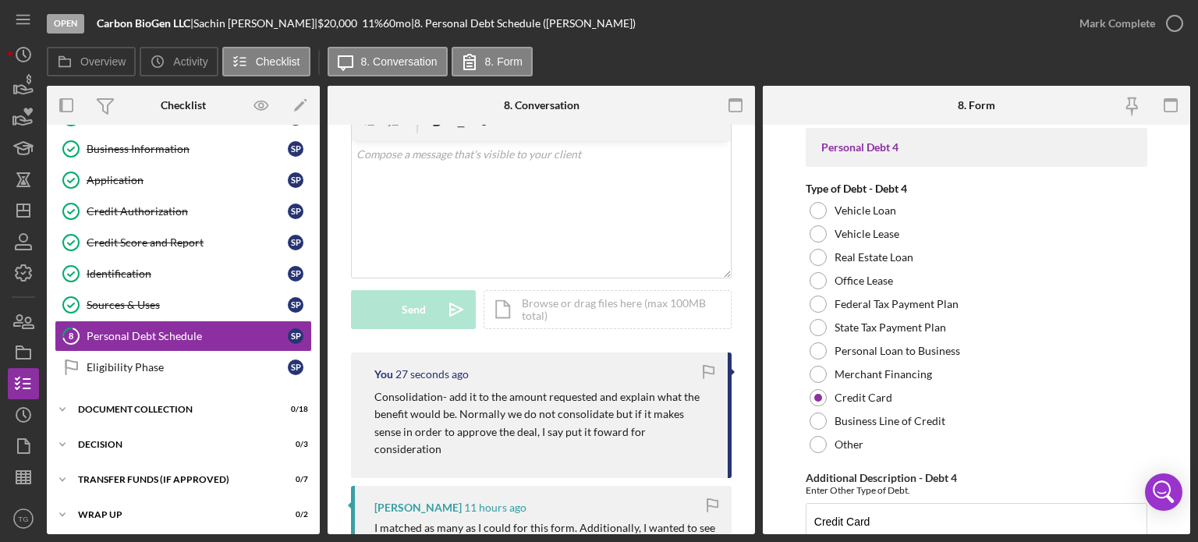
scroll to position [2886, 0]
click at [380, 157] on p at bounding box center [541, 154] width 370 height 17
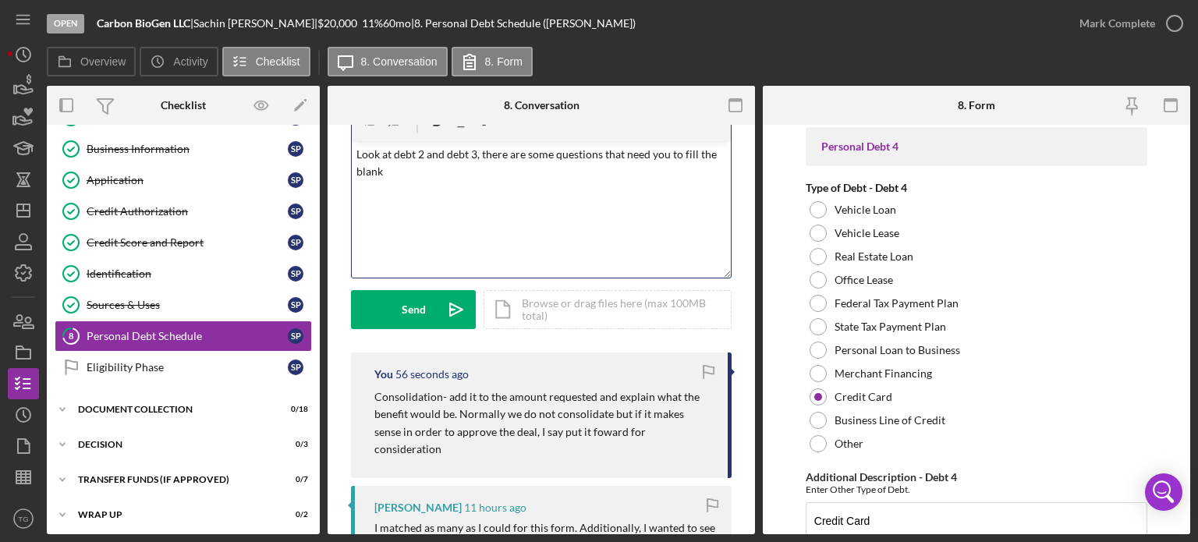
click at [430, 330] on div "Visible to Client Internal v Color teal Color pink Remove color Add row above A…" at bounding box center [541, 211] width 381 height 282
click at [421, 305] on div "Send" at bounding box center [414, 309] width 24 height 39
